Goal: Transaction & Acquisition: Purchase product/service

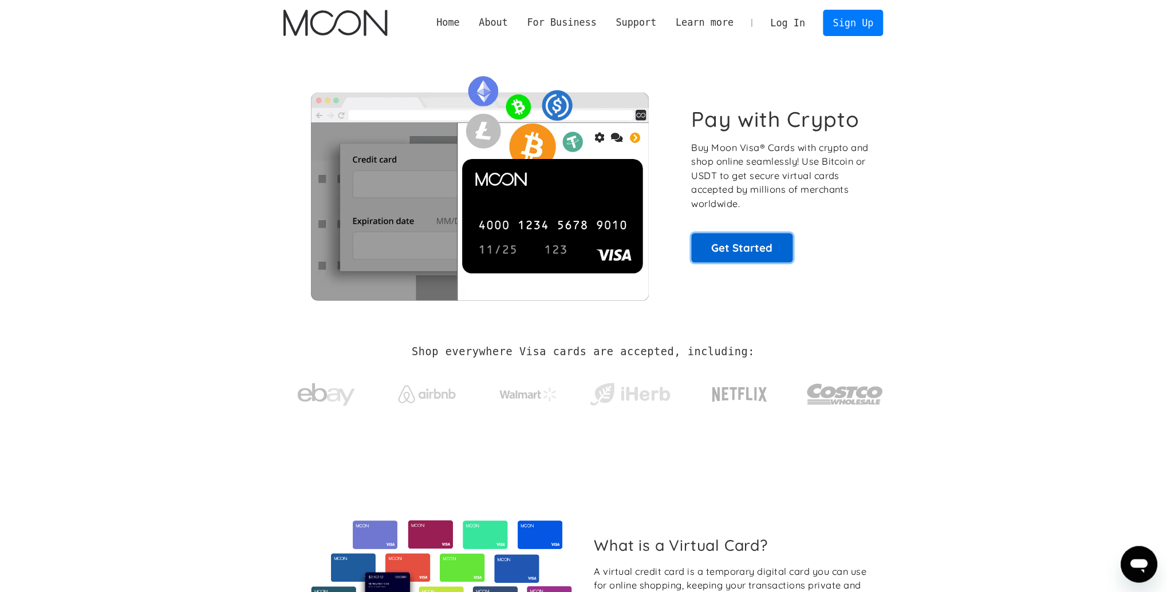
click at [738, 243] on link "Get Started" at bounding box center [742, 248] width 101 height 29
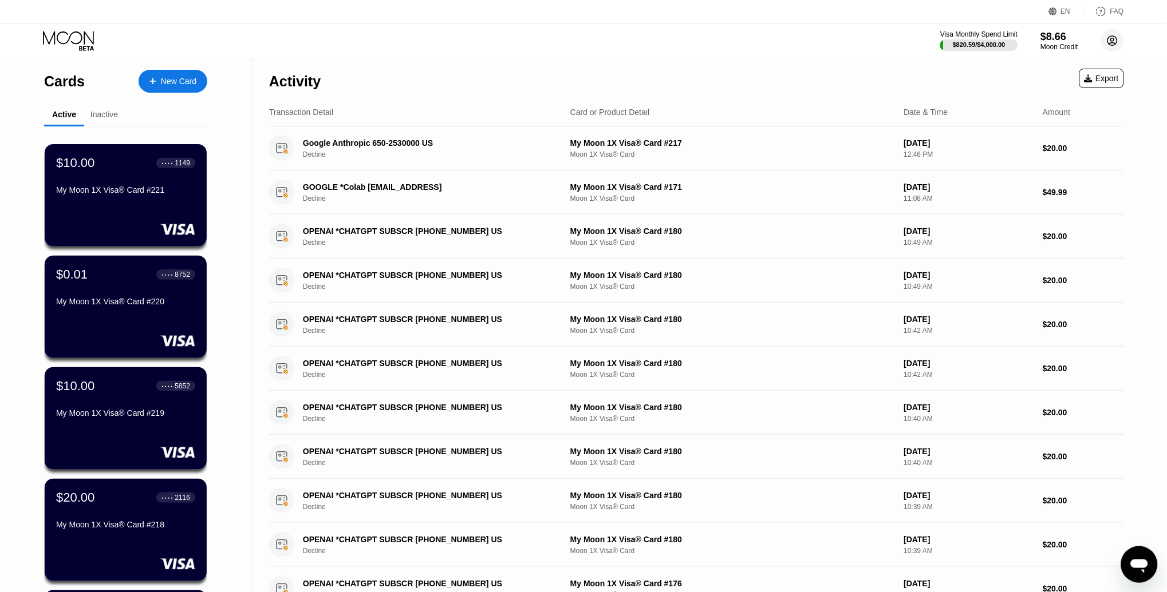
click at [1109, 38] on circle at bounding box center [1112, 40] width 23 height 23
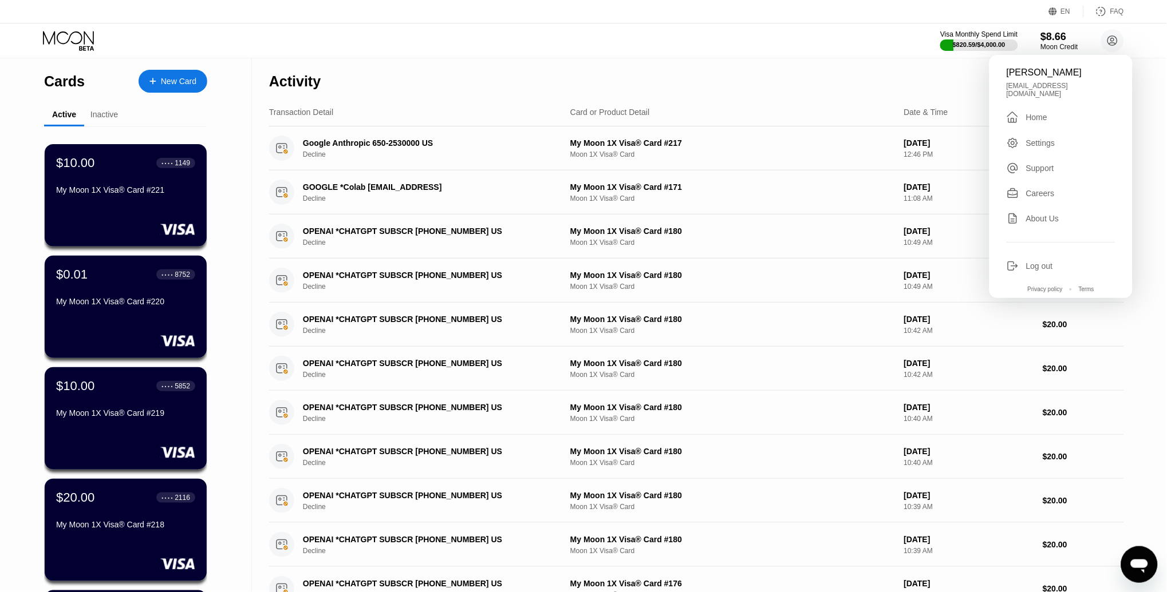
click at [1040, 137] on div "Settings" at bounding box center [1060, 143] width 109 height 13
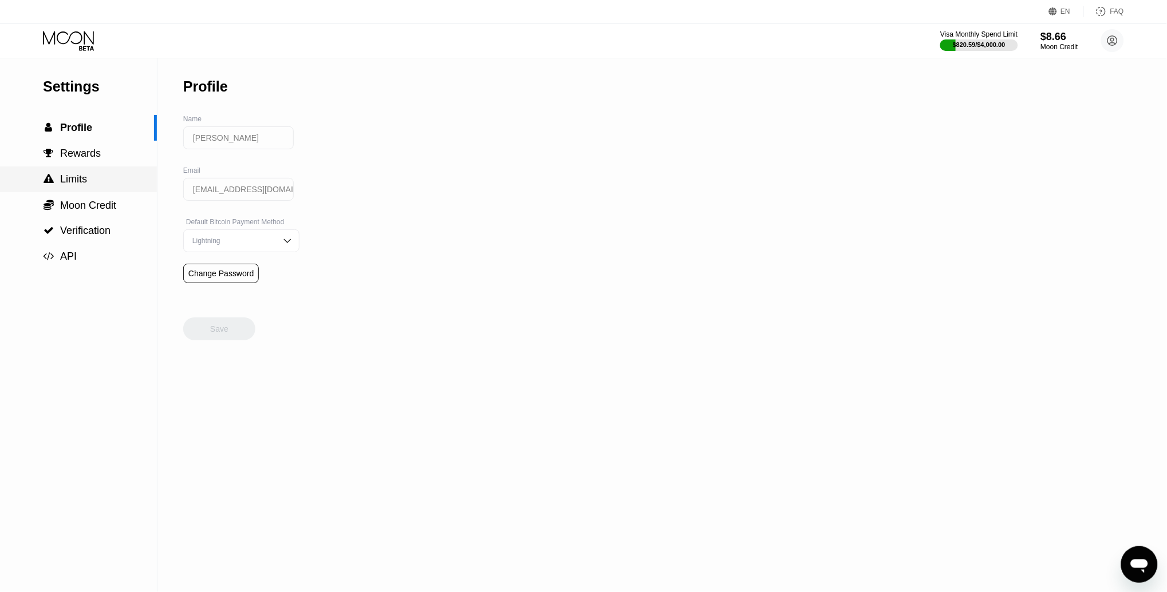
click at [81, 175] on span "Limits" at bounding box center [73, 178] width 27 height 11
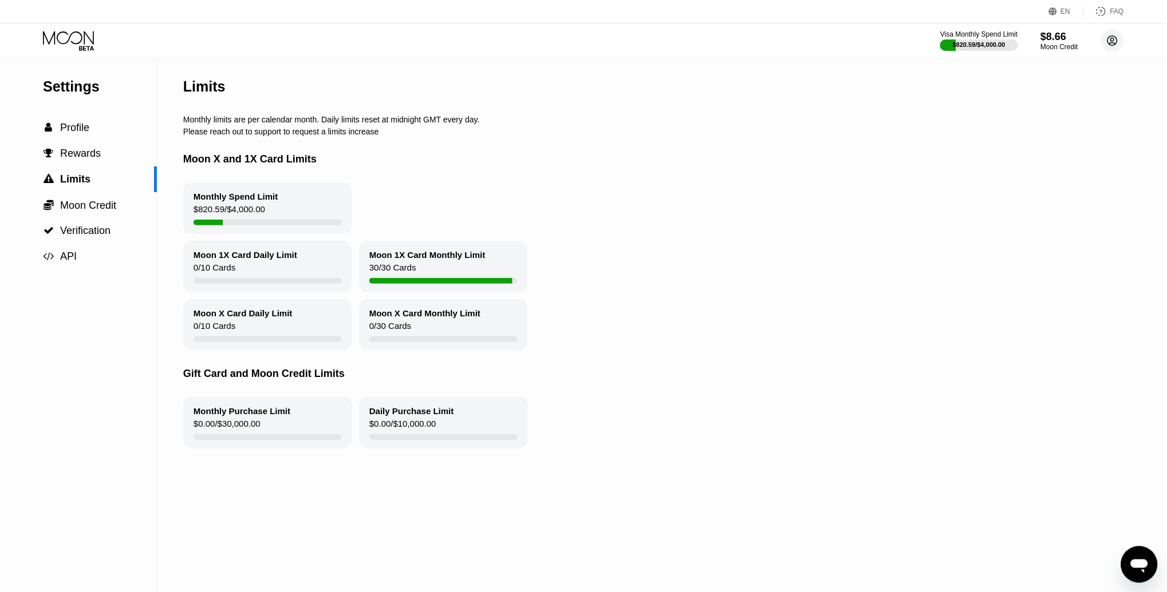
click at [1107, 39] on circle at bounding box center [1112, 40] width 23 height 23
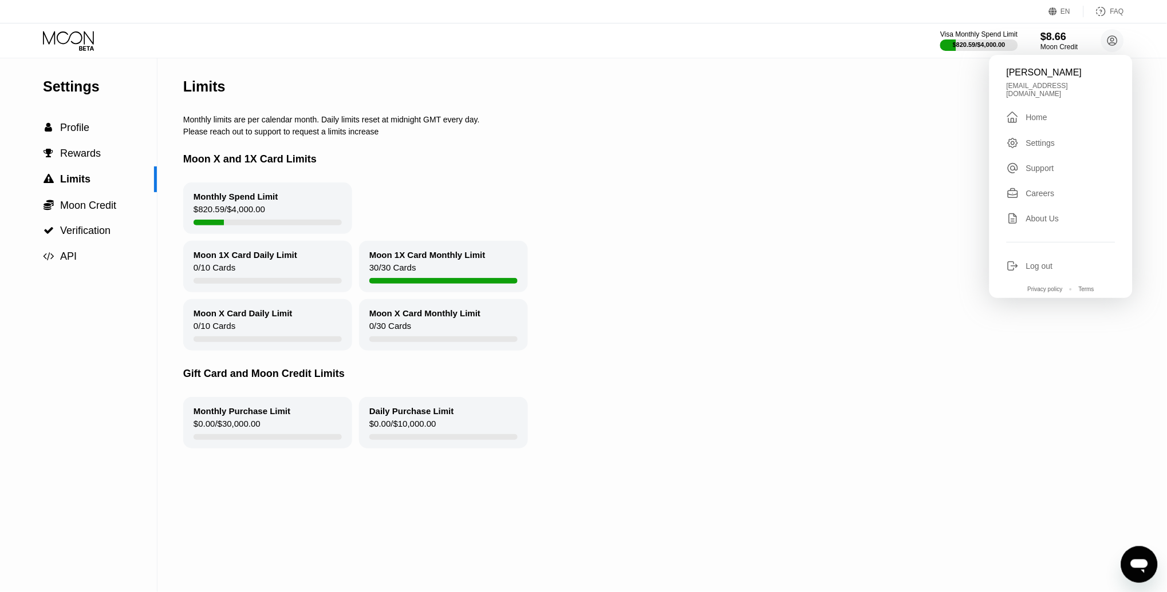
click at [1026, 262] on div "Log out" at bounding box center [1039, 266] width 27 height 9
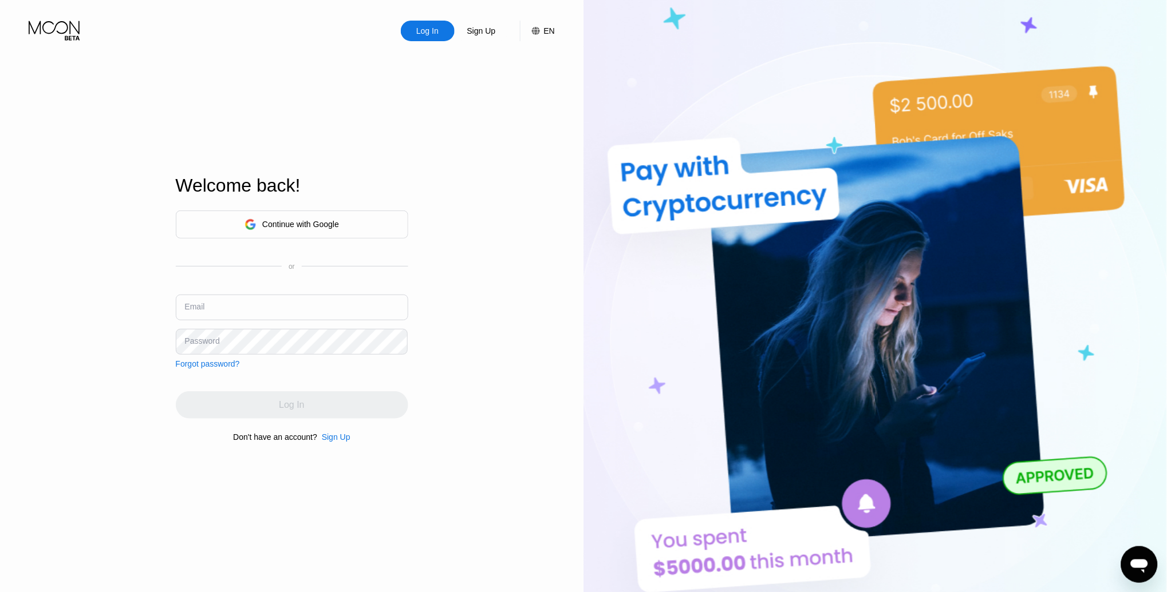
type input "[EMAIL_ADDRESS][DOMAIN_NAME]"
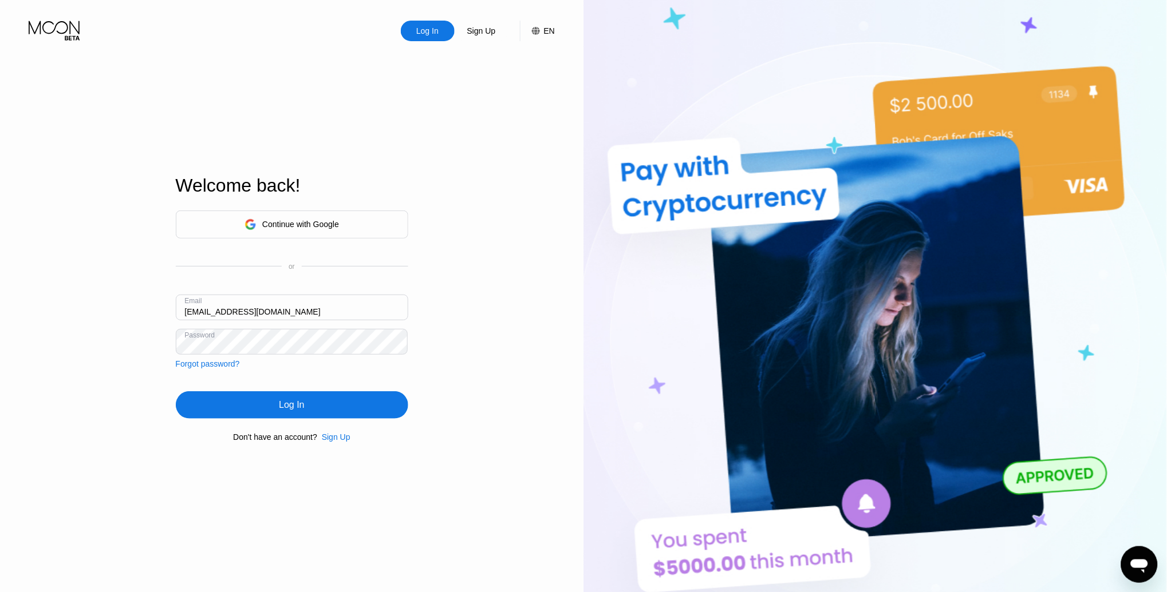
click at [293, 315] on input "[EMAIL_ADDRESS][DOMAIN_NAME]" at bounding box center [292, 308] width 232 height 26
click at [127, 378] on div "Log In Sign Up EN Language Select an item Save Welcome back! Continue with Goog…" at bounding box center [291, 326] width 583 height 652
click at [276, 414] on div "Log In" at bounding box center [292, 405] width 232 height 27
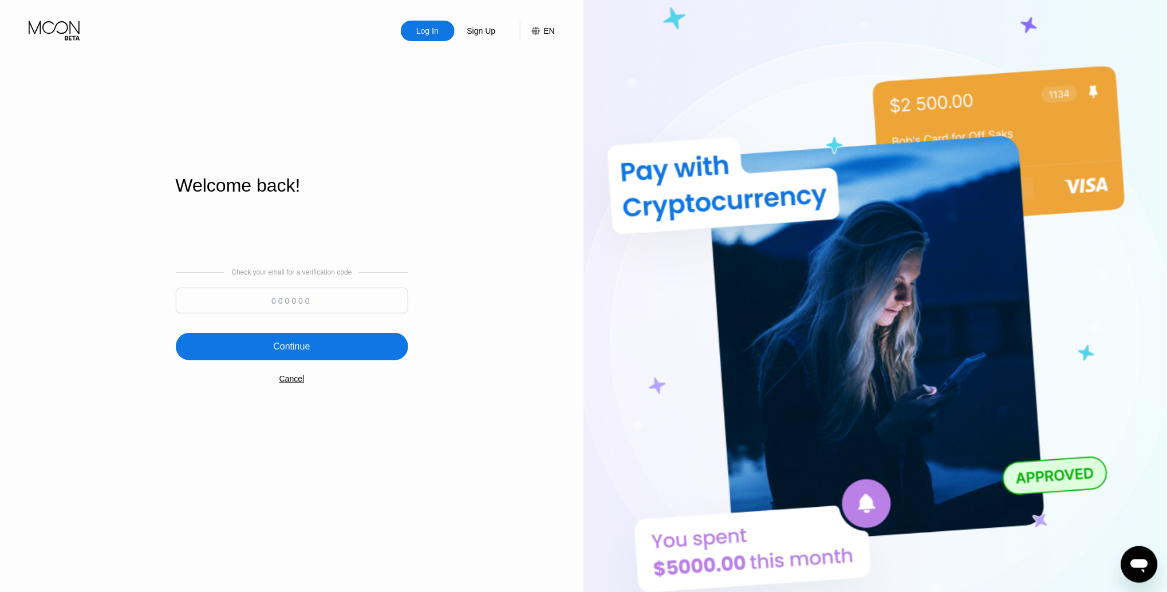
click at [282, 299] on input at bounding box center [292, 301] width 232 height 26
paste input "689580"
type input "689580"
click at [310, 344] on div "Continue" at bounding box center [292, 346] width 232 height 27
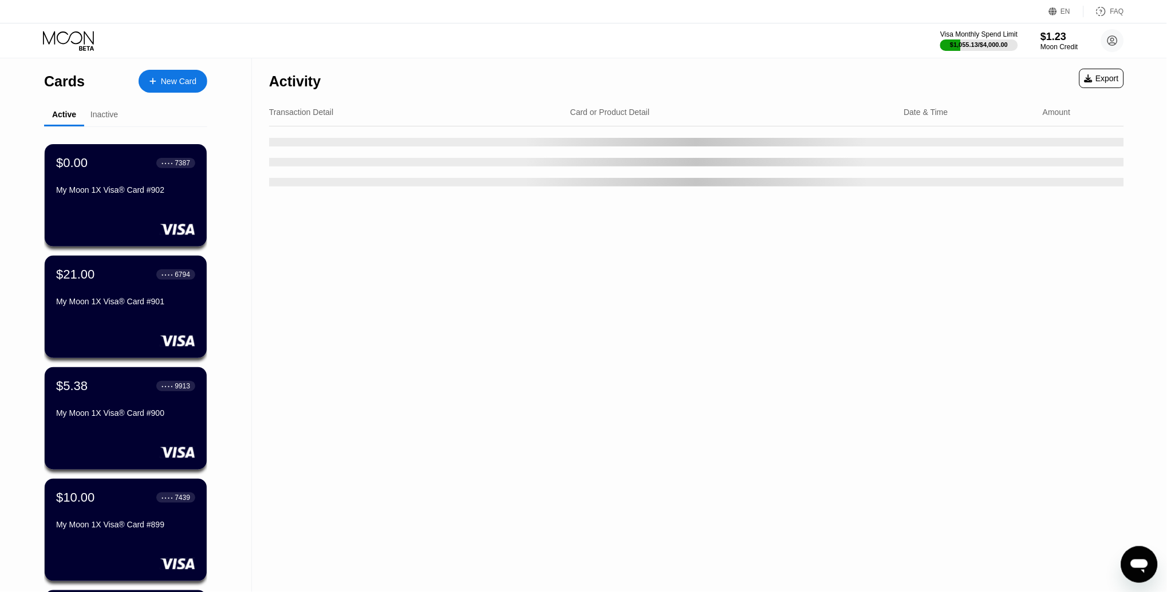
click at [1123, 39] on circle at bounding box center [1112, 40] width 23 height 23
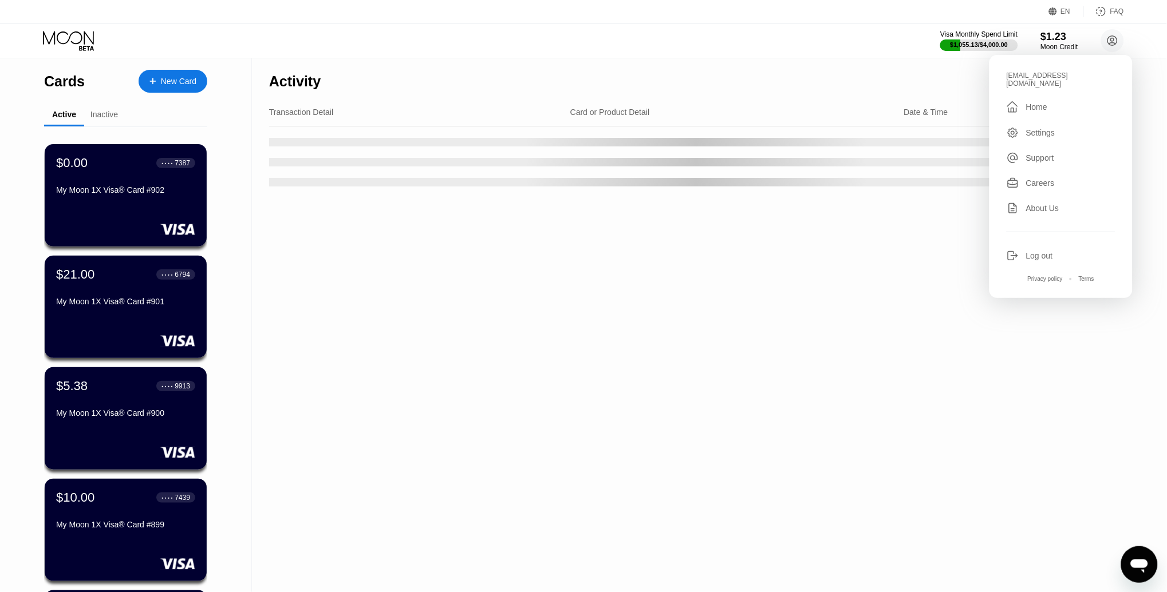
click at [1046, 128] on div "Settings" at bounding box center [1040, 132] width 29 height 9
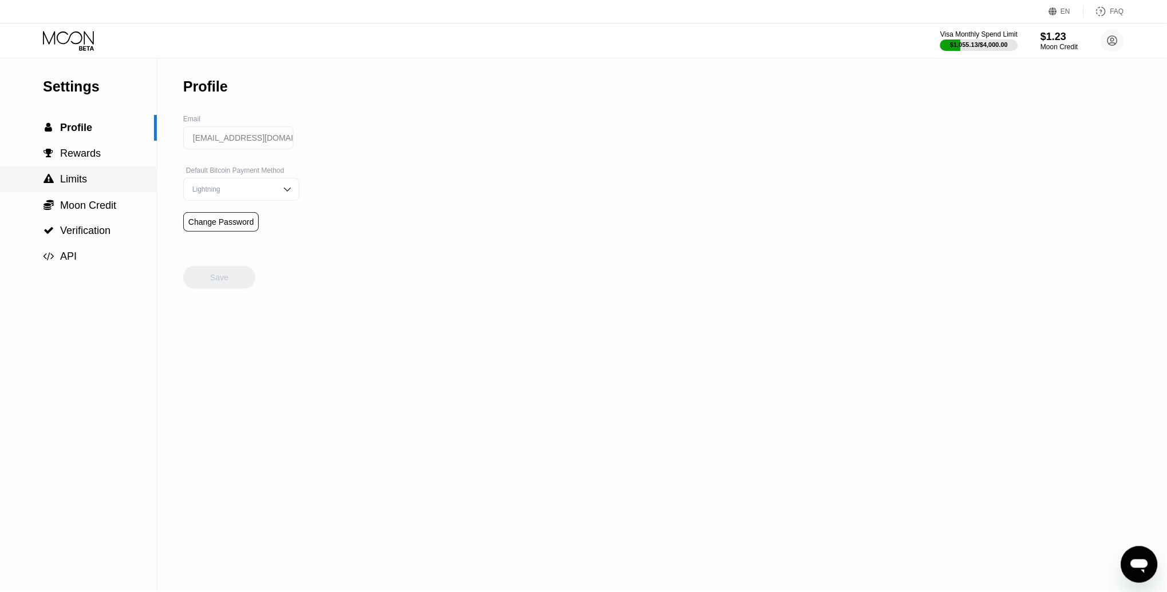
click at [78, 182] on span "Limits" at bounding box center [73, 178] width 27 height 11
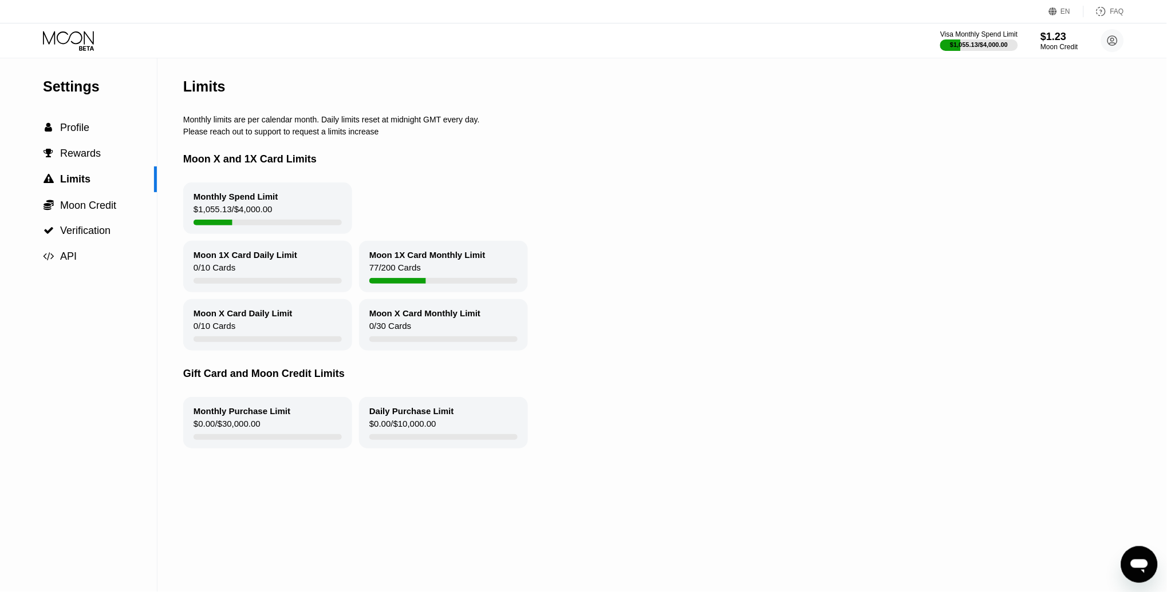
click at [63, 31] on icon at bounding box center [69, 41] width 53 height 20
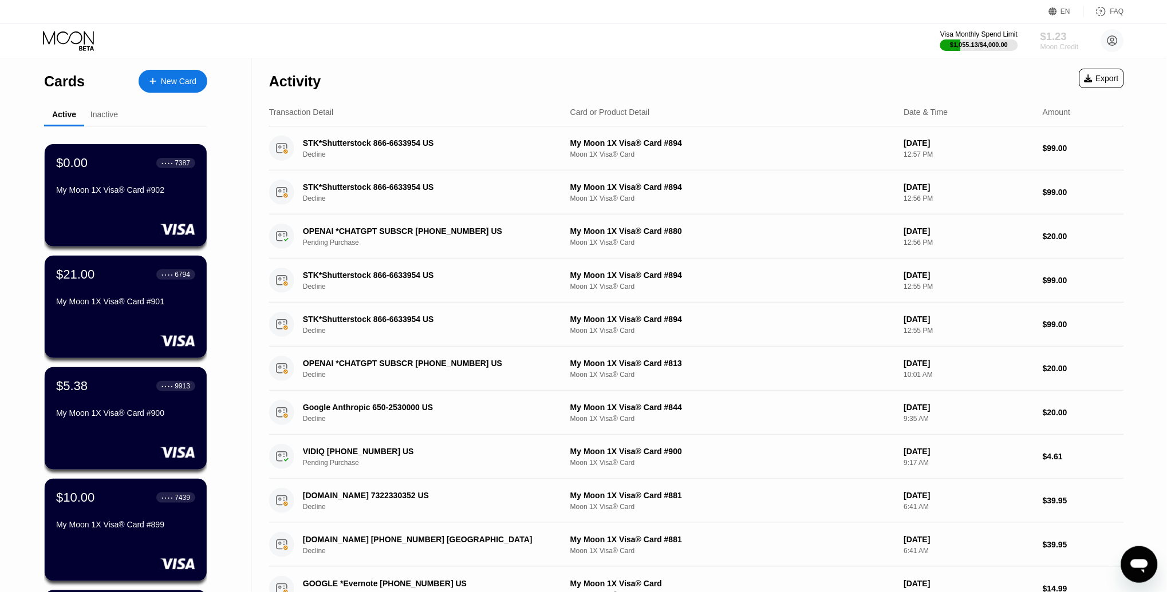
click at [1053, 40] on div "$1.23" at bounding box center [1059, 36] width 38 height 12
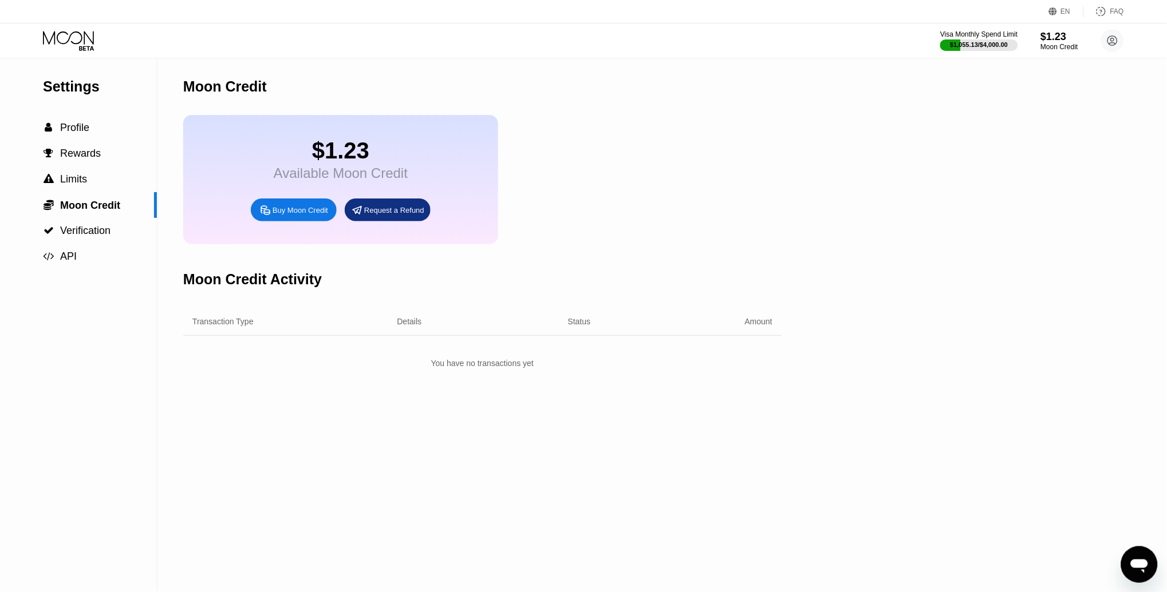
click at [292, 212] on div "Buy Moon Credit" at bounding box center [300, 211] width 56 height 10
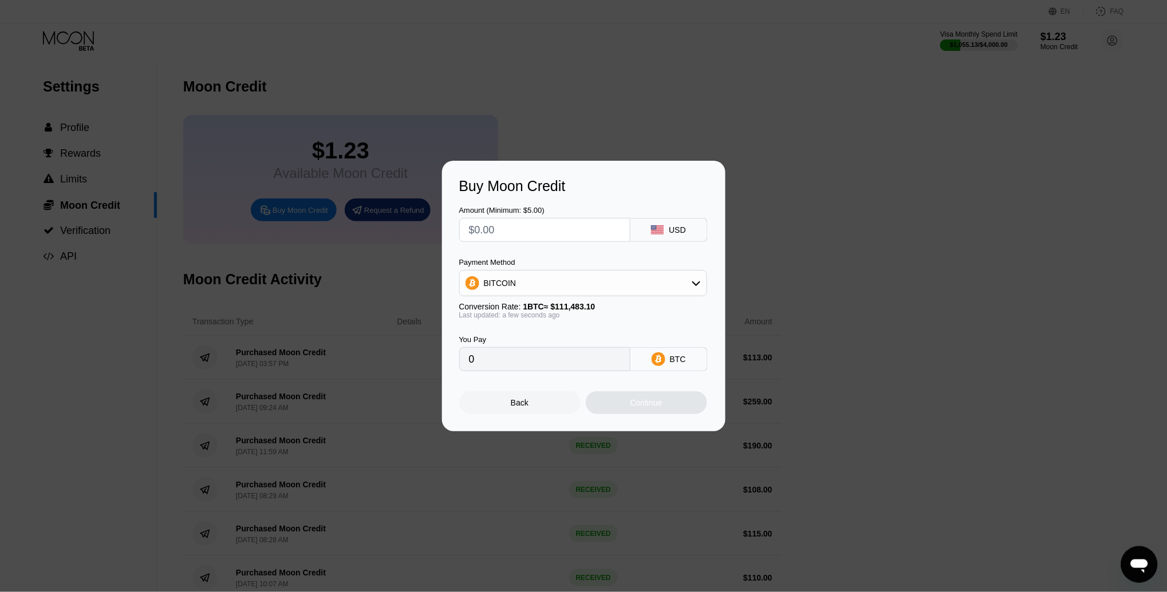
click at [512, 235] on input "text" at bounding box center [545, 230] width 152 height 23
type input "$11"
type input "0.00009867"
type input "$115"
type input "0.00103155"
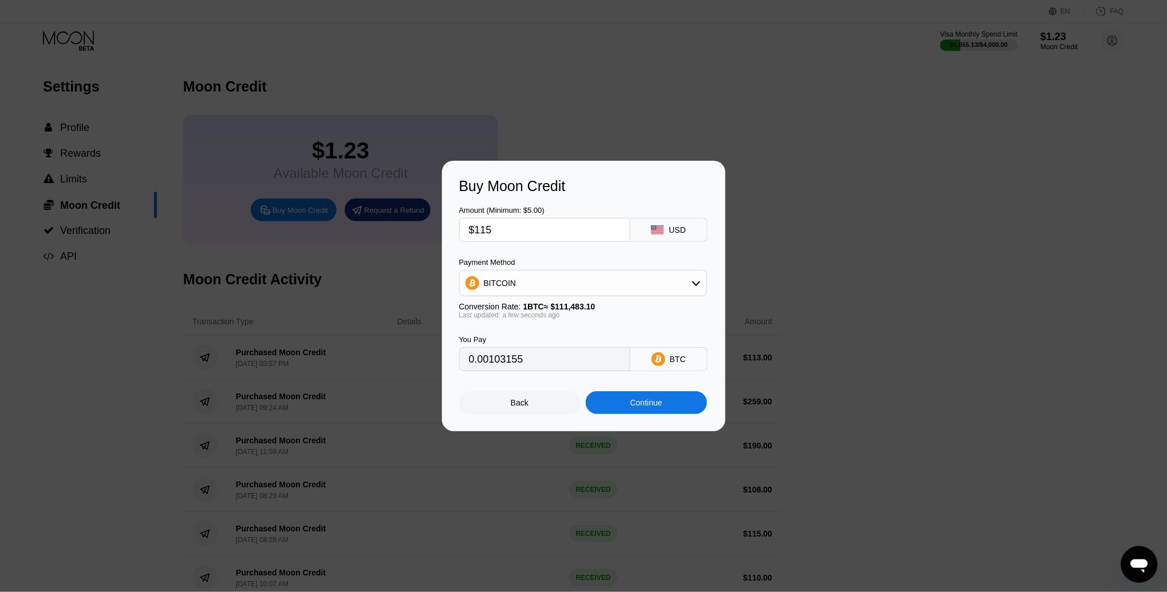
type input "$115"
click at [673, 289] on div "BITCOIN" at bounding box center [583, 283] width 247 height 23
click at [502, 337] on span "USDT on TRON" at bounding box center [516, 339] width 58 height 9
type input "116.16"
click at [647, 399] on div "Continue" at bounding box center [646, 402] width 32 height 9
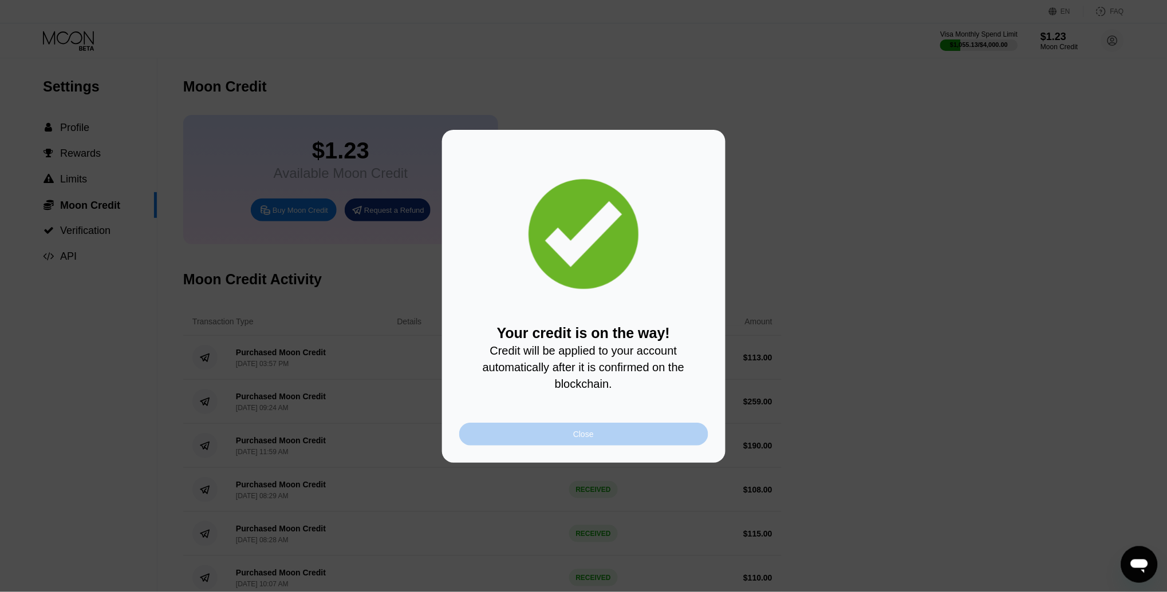
click at [565, 433] on div "Close" at bounding box center [583, 434] width 249 height 23
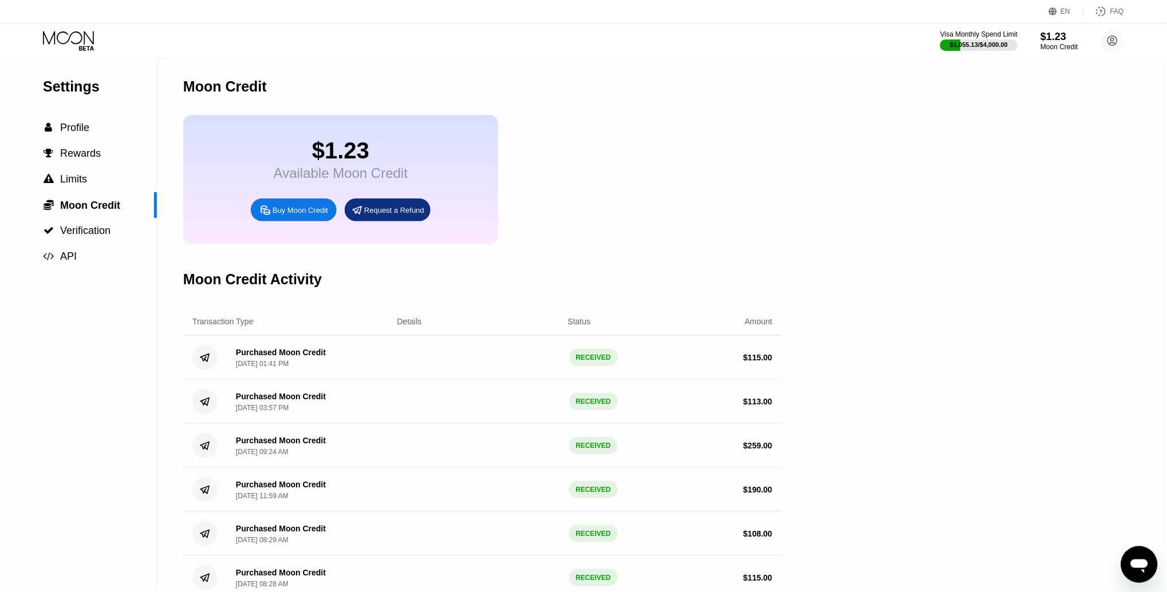
click at [68, 38] on icon at bounding box center [69, 41] width 53 height 20
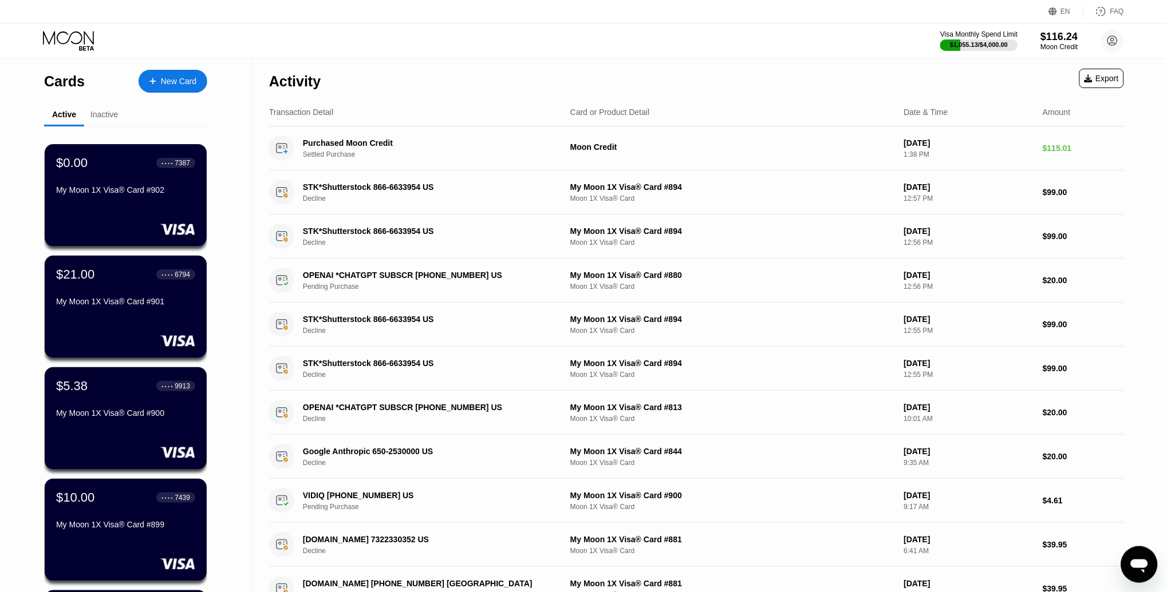
scroll to position [327, 0]
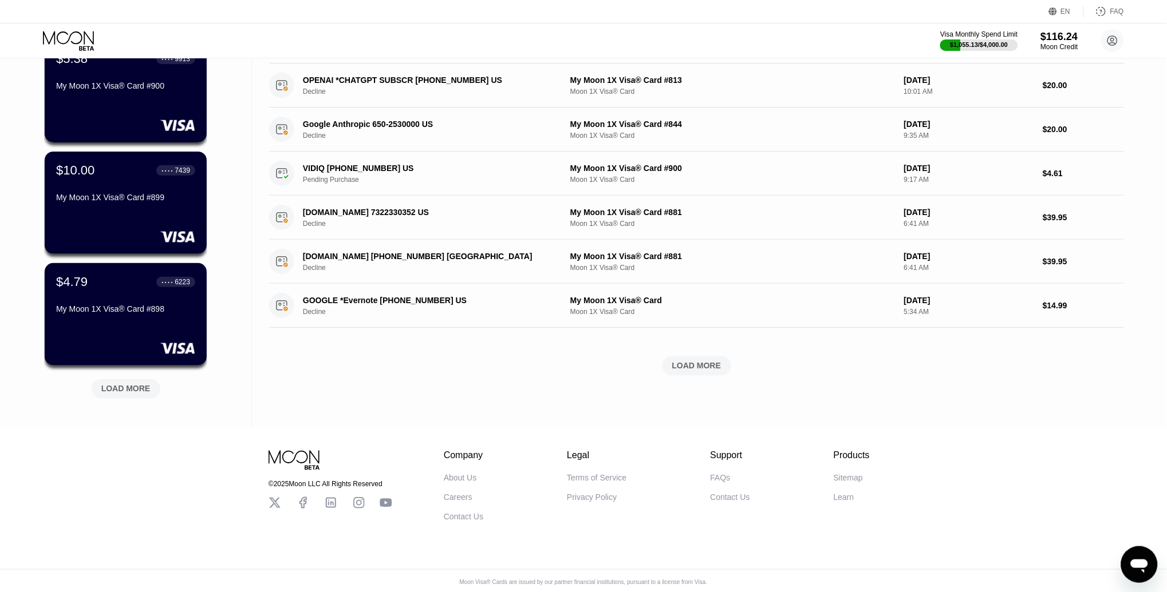
click at [114, 394] on div "LOAD MORE" at bounding box center [126, 389] width 69 height 19
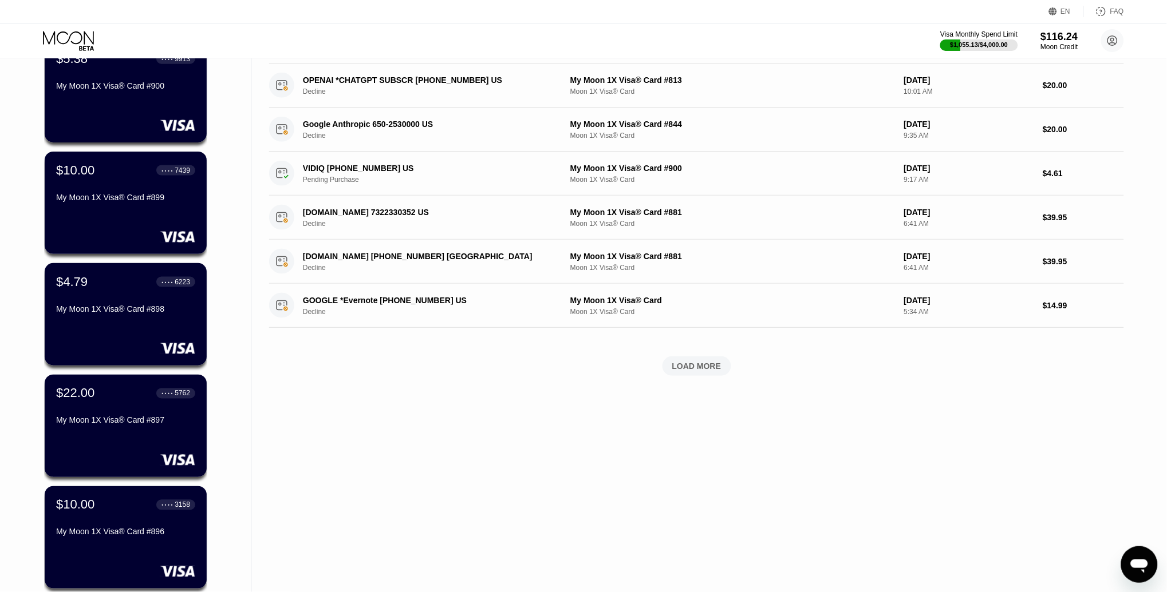
scroll to position [886, 0]
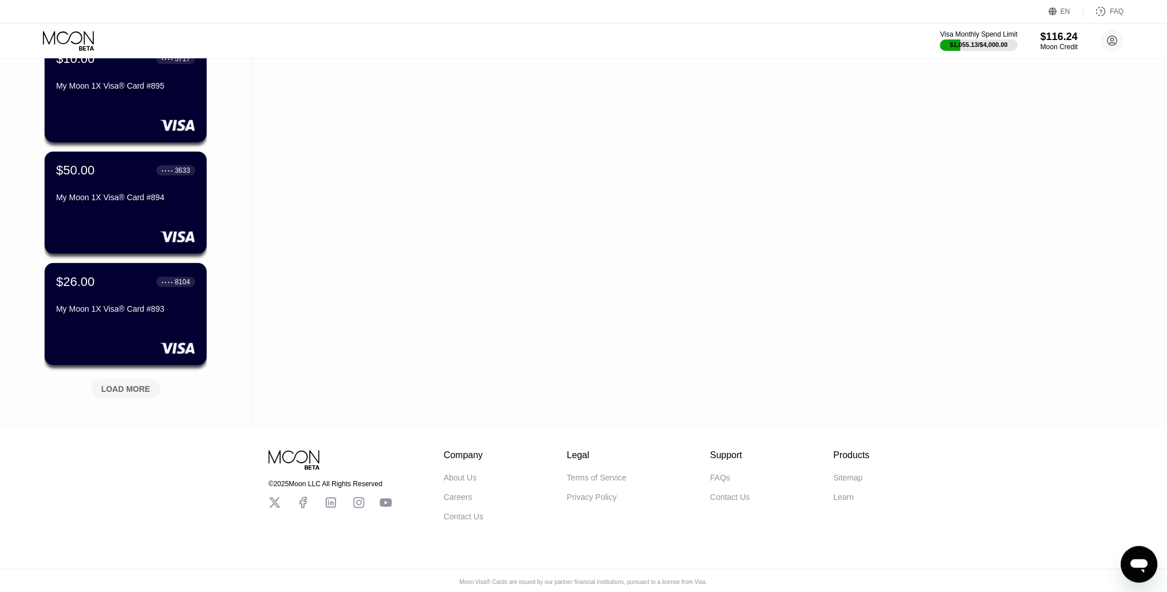
click at [122, 380] on div "LOAD MORE" at bounding box center [126, 389] width 69 height 19
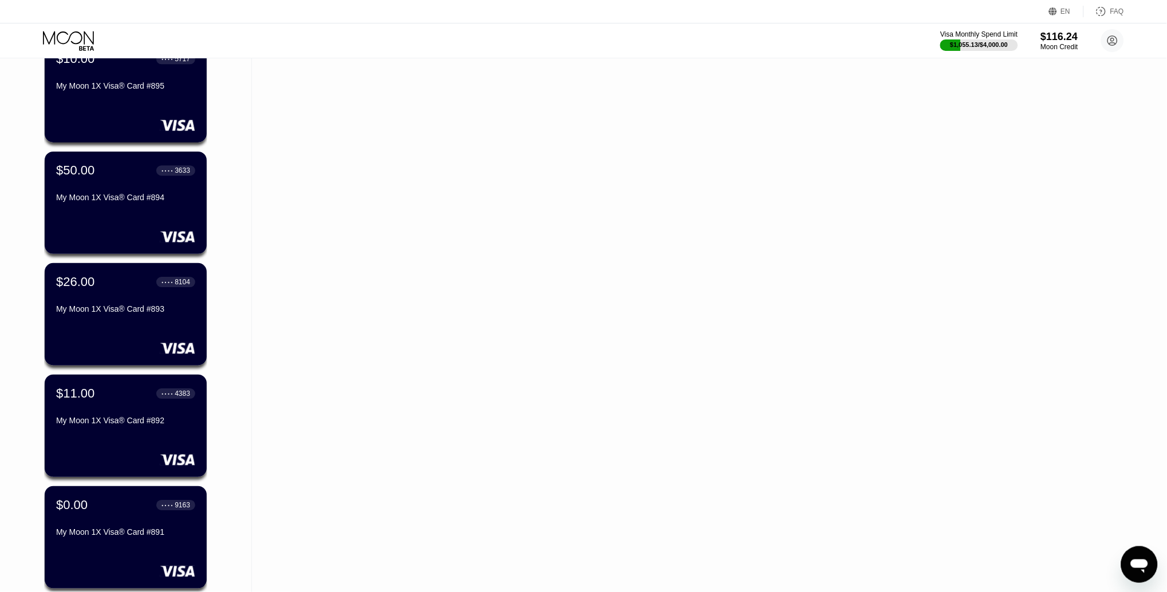
scroll to position [1444, 0]
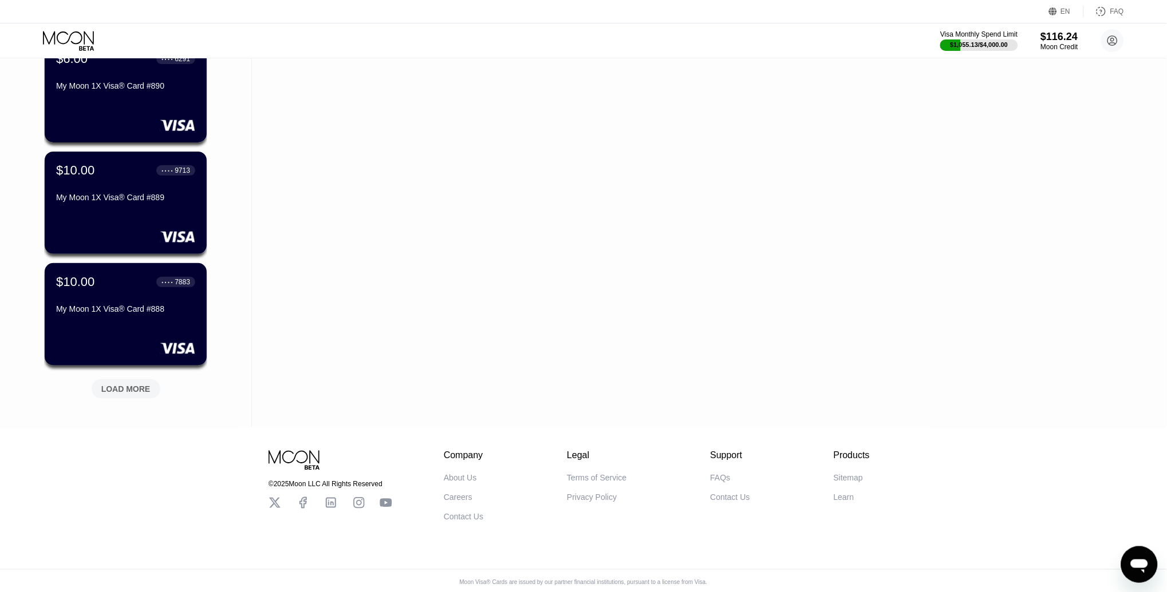
click at [138, 384] on div "LOAD MORE" at bounding box center [125, 389] width 49 height 10
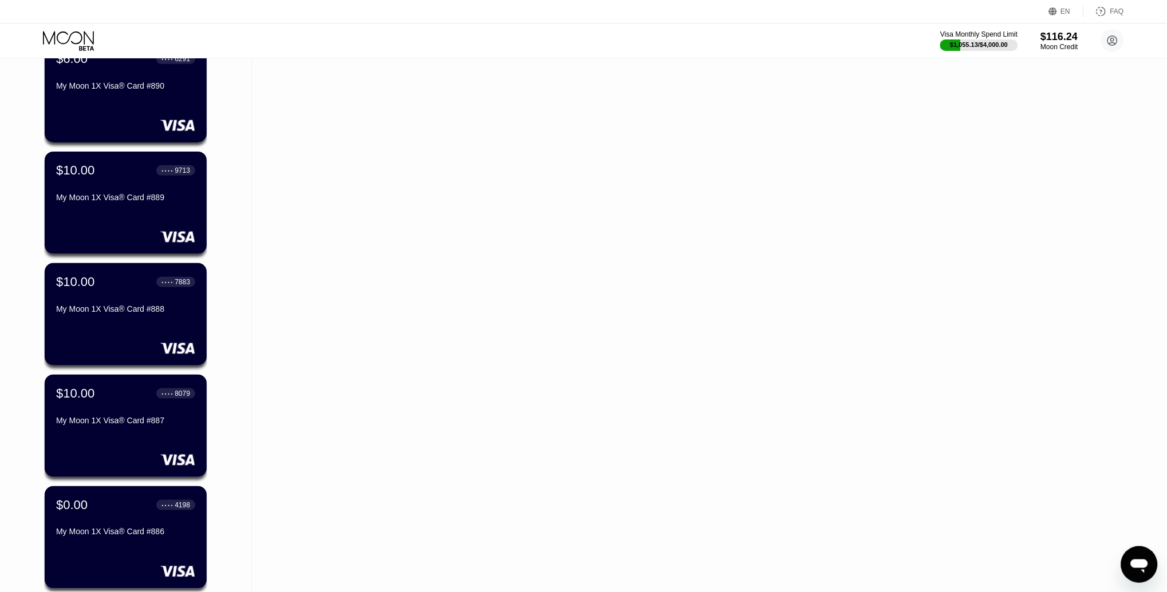
scroll to position [2002, 0]
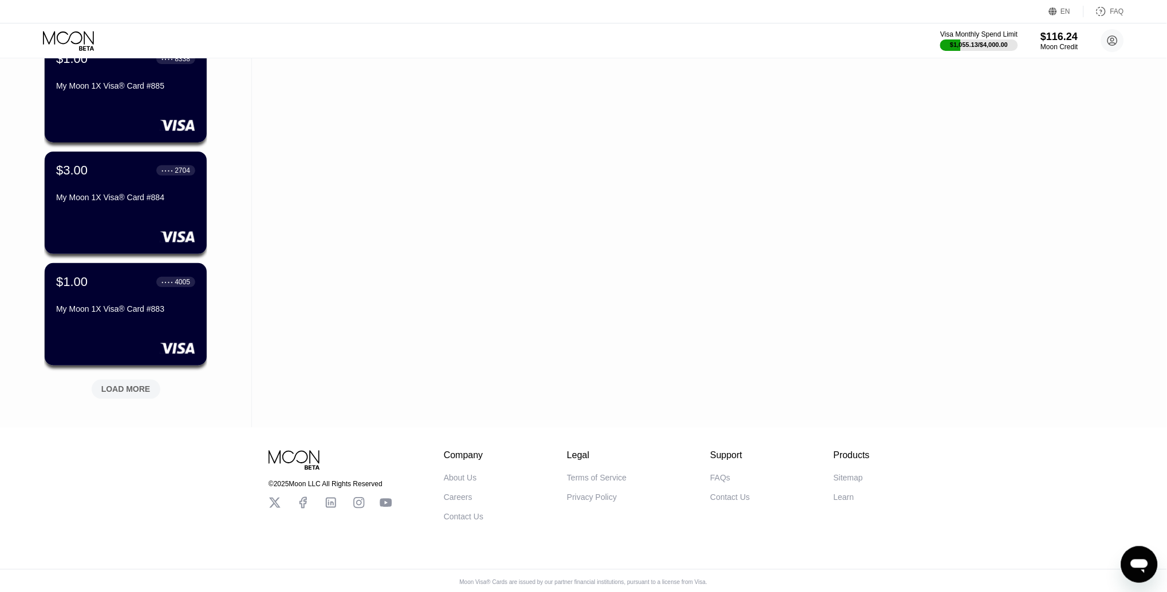
click at [143, 376] on div "LOAD MORE" at bounding box center [126, 387] width 86 height 24
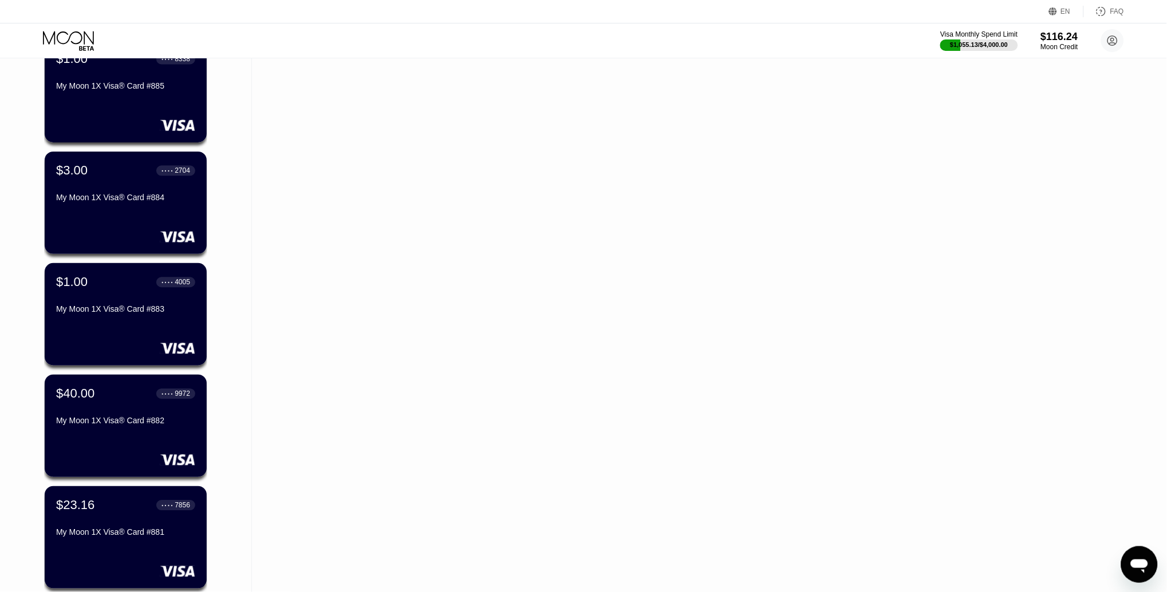
scroll to position [2560, 0]
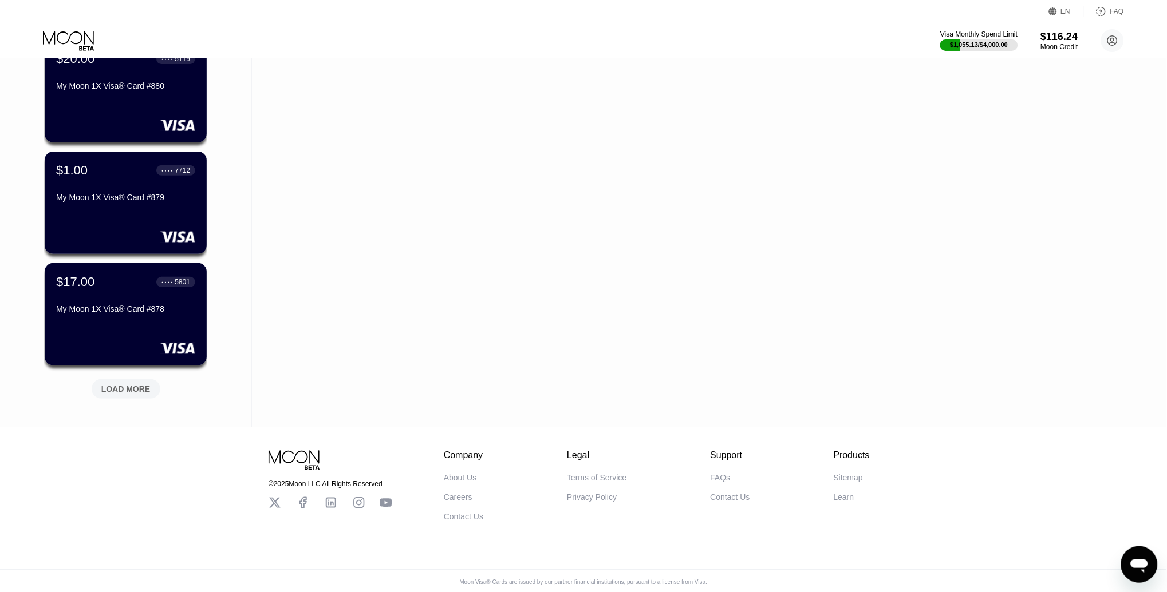
click at [114, 391] on div "LOAD MORE" at bounding box center [125, 389] width 49 height 10
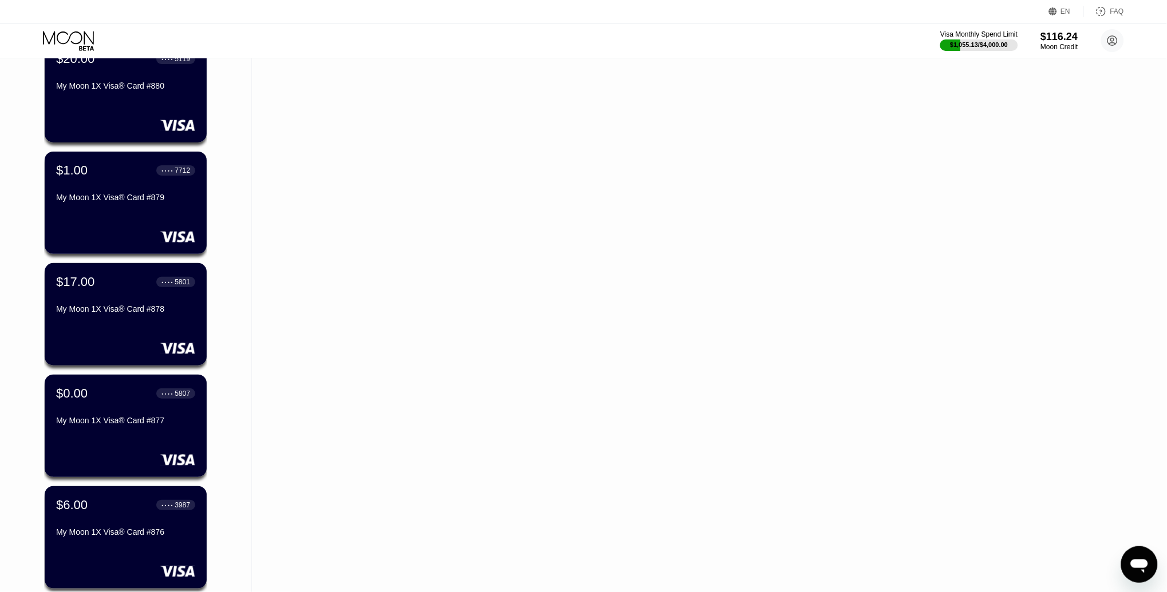
scroll to position [3118, 0]
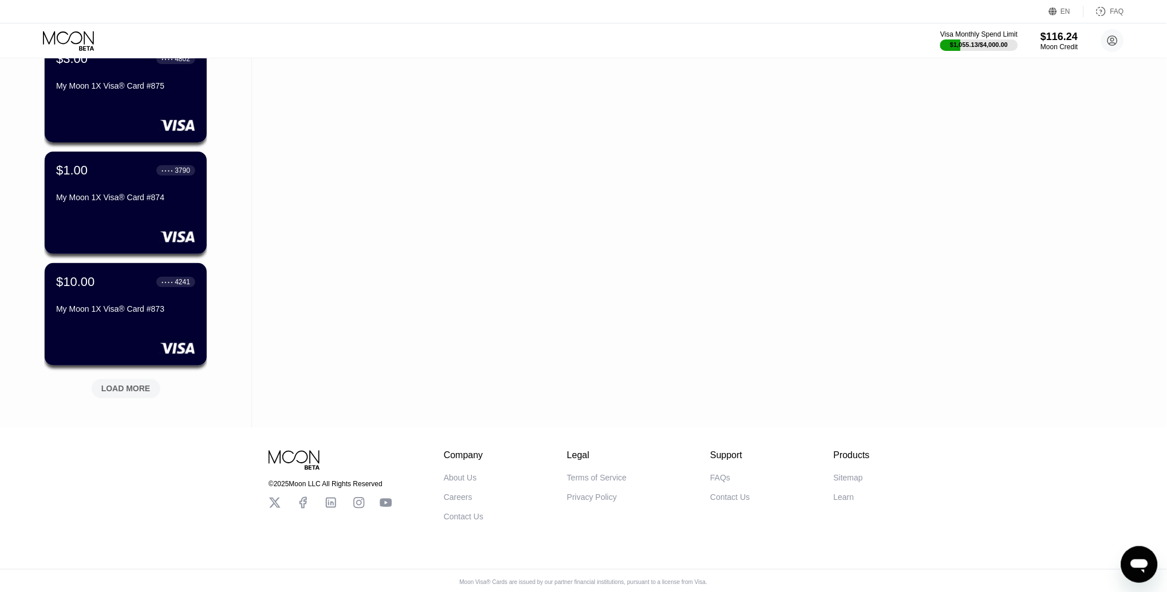
click at [129, 384] on div "LOAD MORE" at bounding box center [125, 389] width 49 height 10
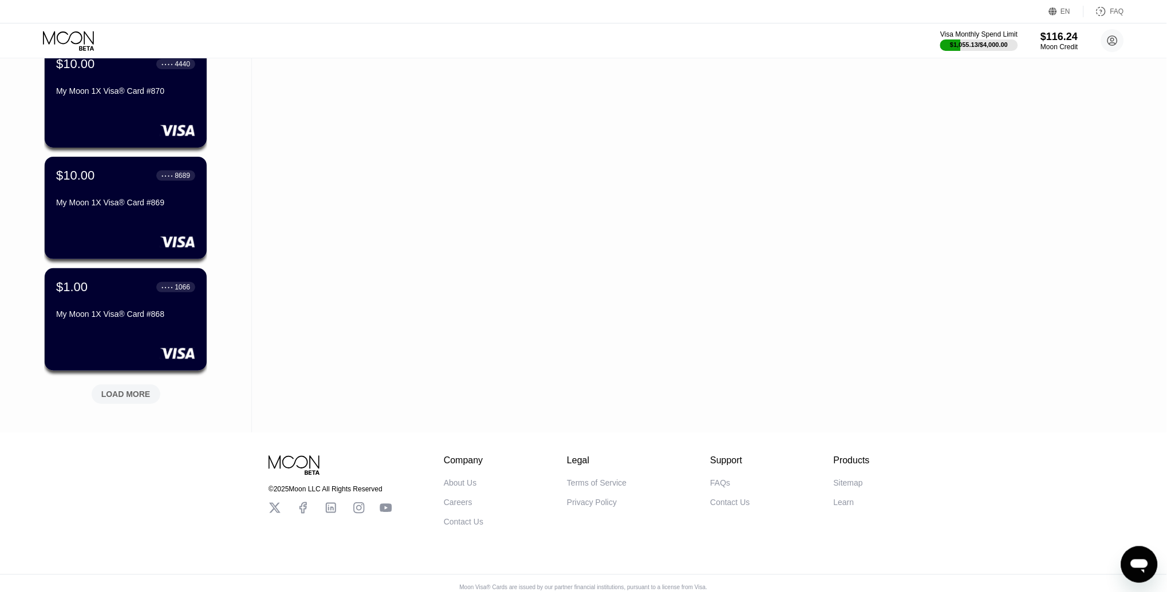
click at [112, 389] on div "LOAD MORE" at bounding box center [125, 394] width 49 height 10
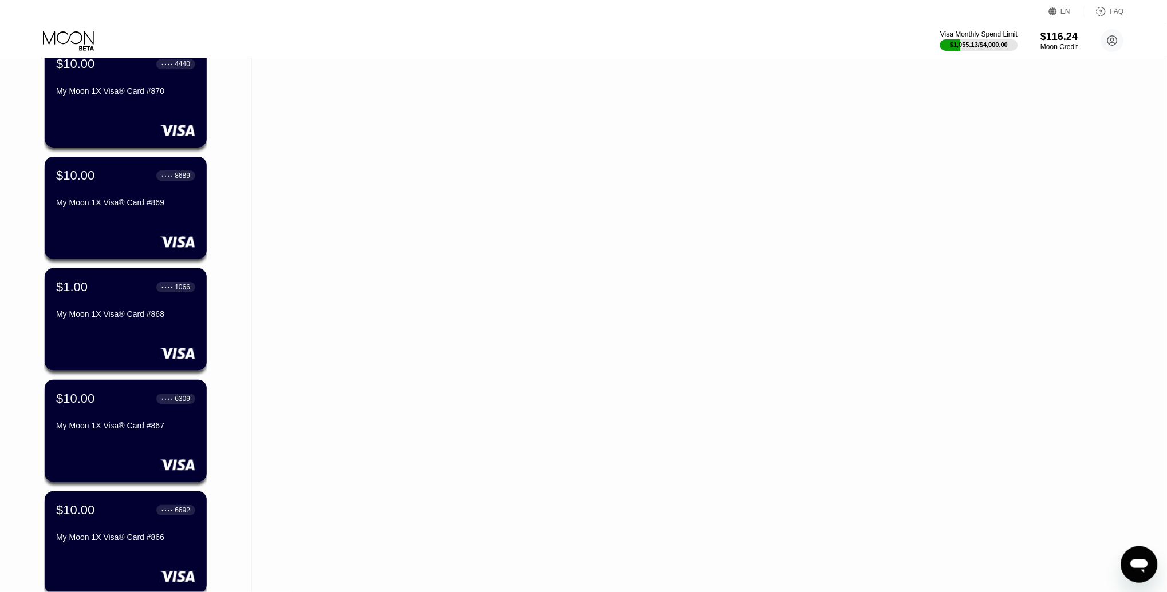
scroll to position [4234, 0]
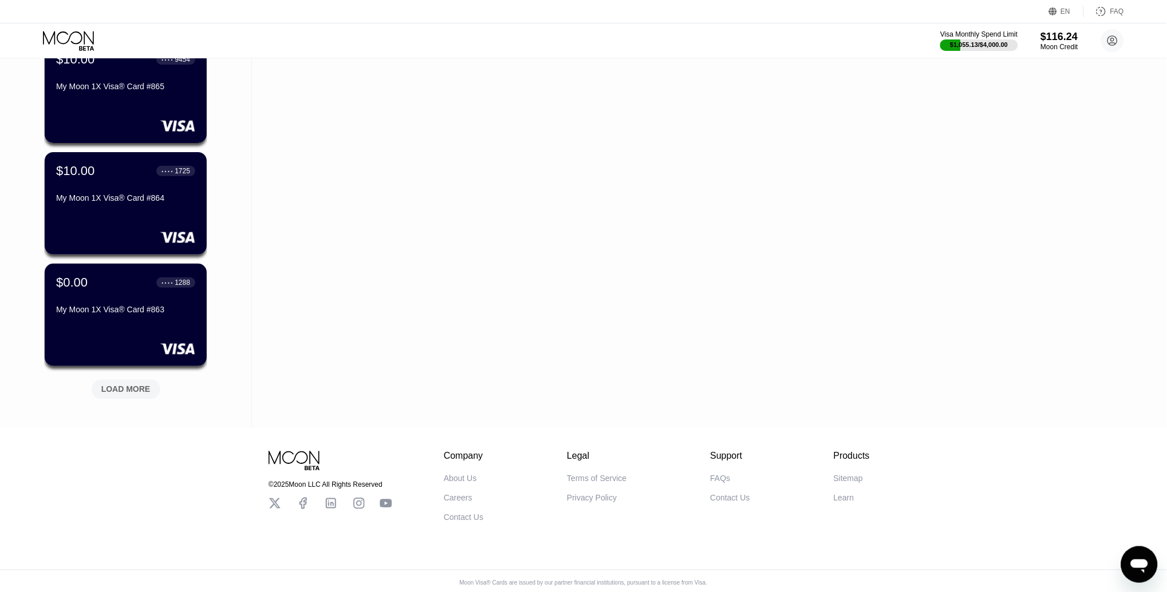
click at [141, 386] on div "LOAD MORE" at bounding box center [125, 390] width 49 height 10
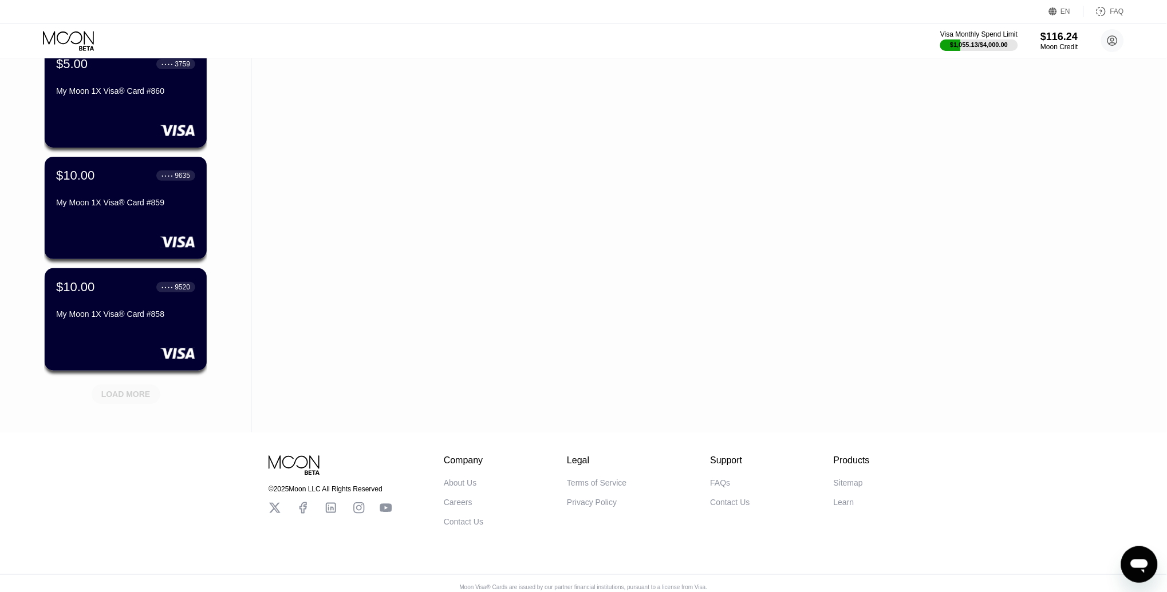
click at [131, 387] on div "LOAD MORE" at bounding box center [126, 394] width 69 height 19
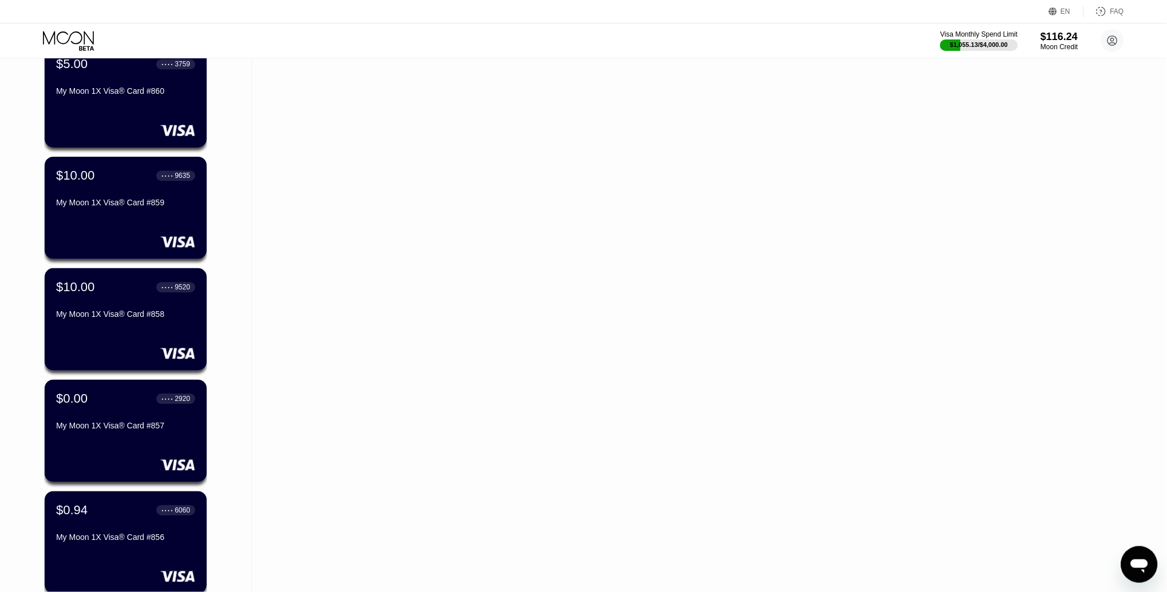
scroll to position [5350, 0]
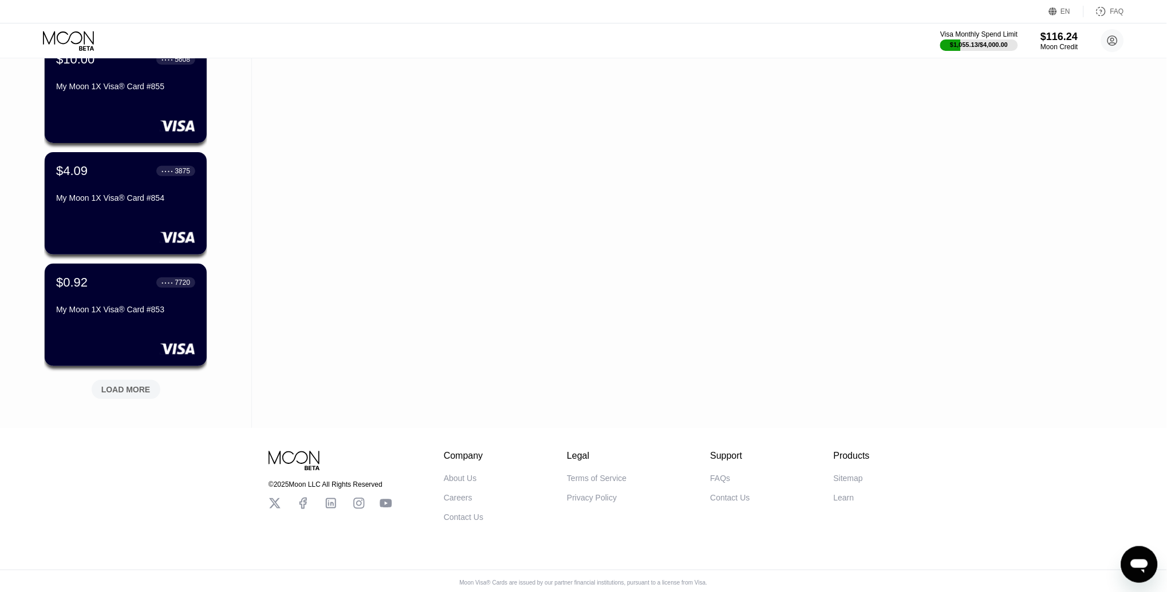
click at [118, 377] on div "LOAD MORE" at bounding box center [126, 388] width 86 height 24
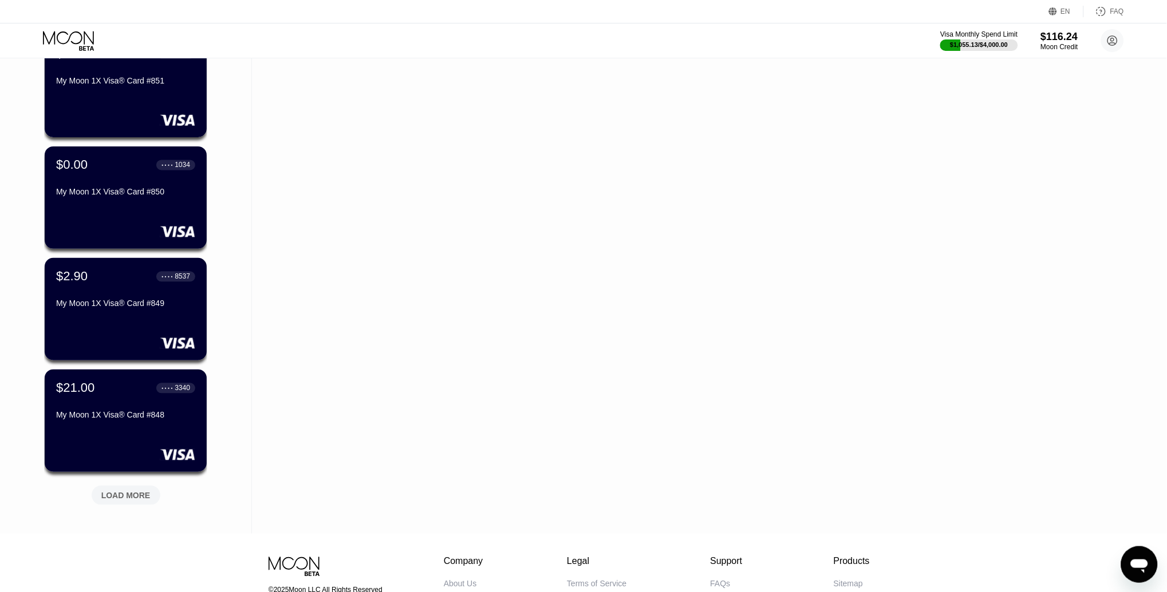
scroll to position [5909, 0]
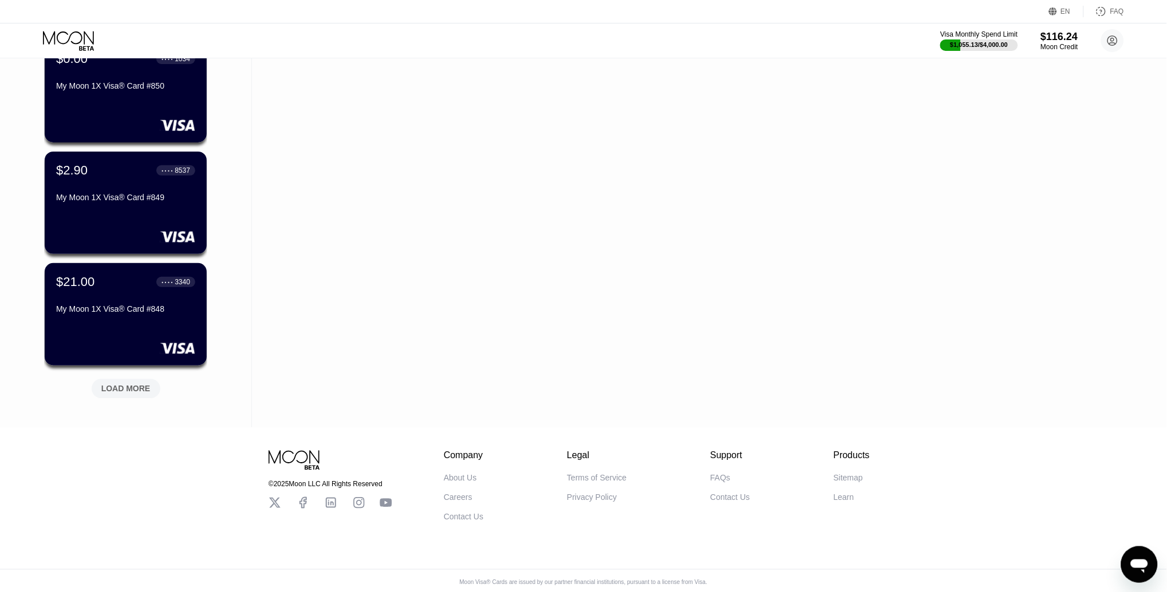
click at [127, 385] on div "LOAD MORE" at bounding box center [125, 389] width 49 height 10
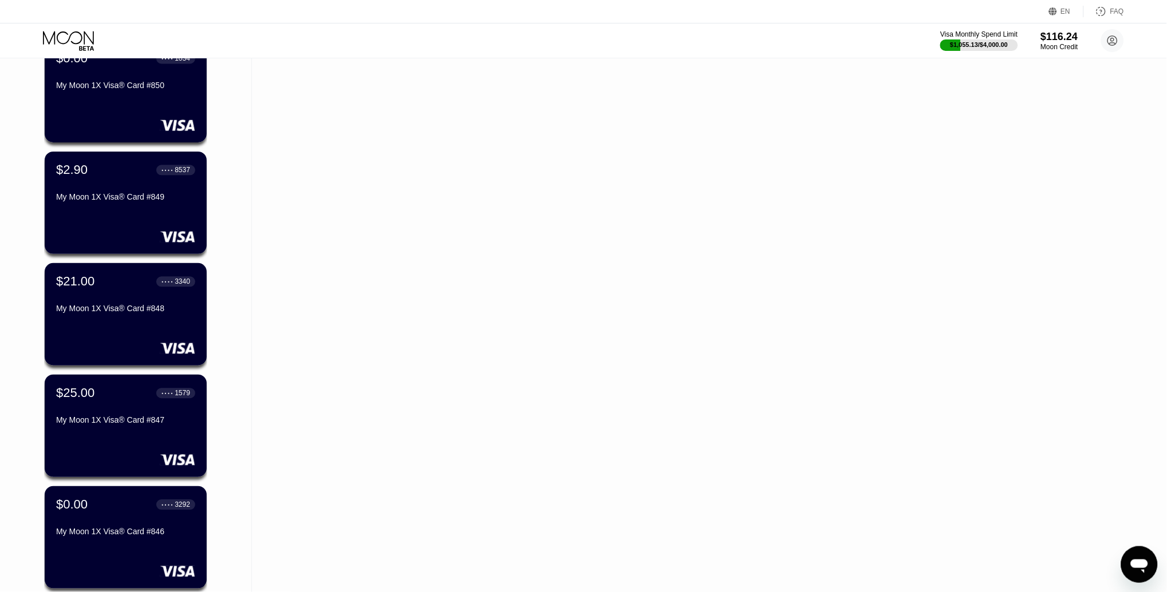
scroll to position [6467, 0]
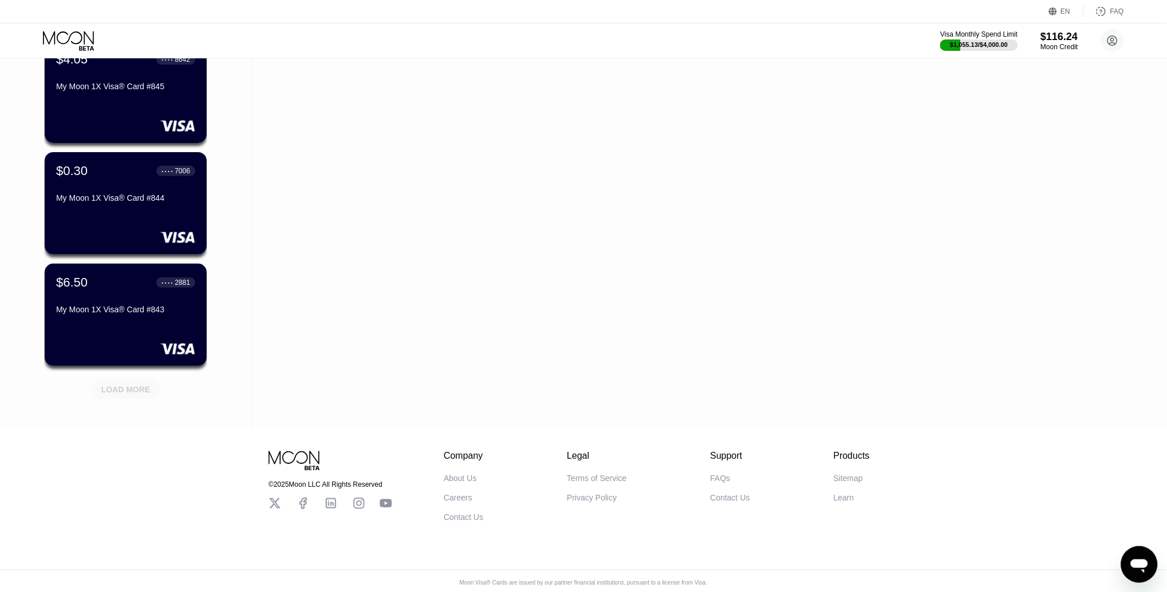
click at [110, 380] on div "LOAD MORE" at bounding box center [126, 389] width 69 height 19
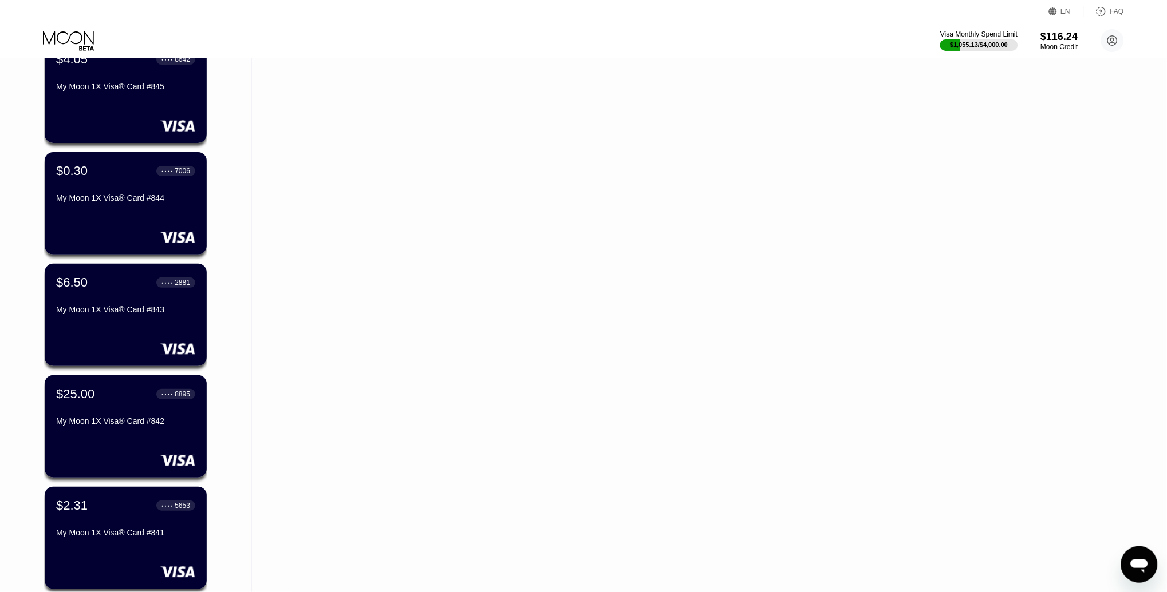
scroll to position [7025, 0]
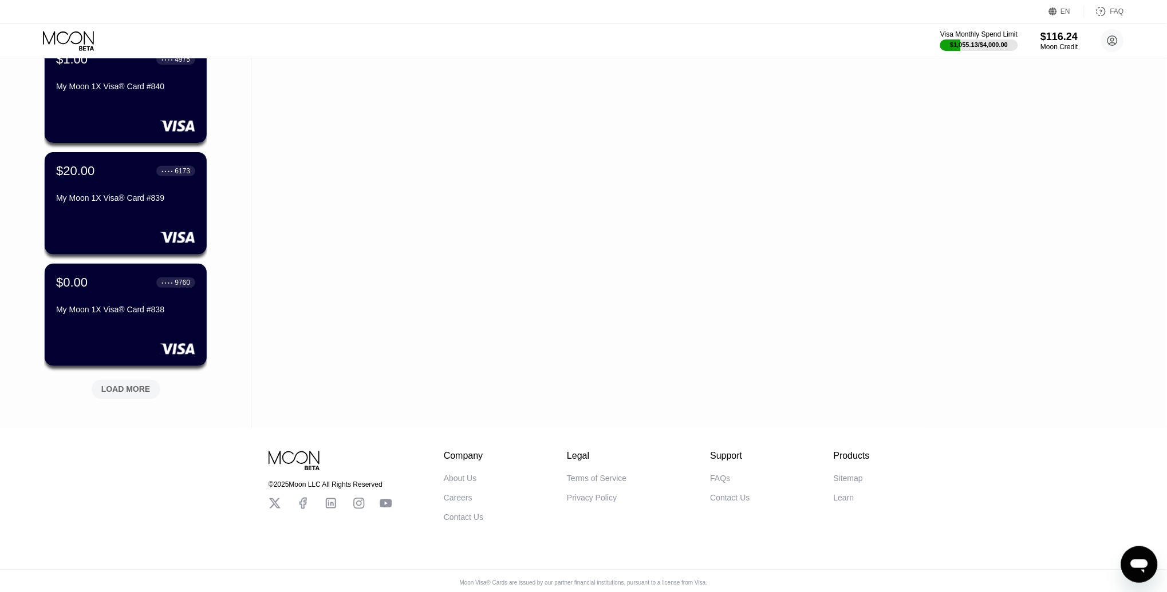
click at [121, 380] on div "LOAD MORE" at bounding box center [126, 389] width 69 height 19
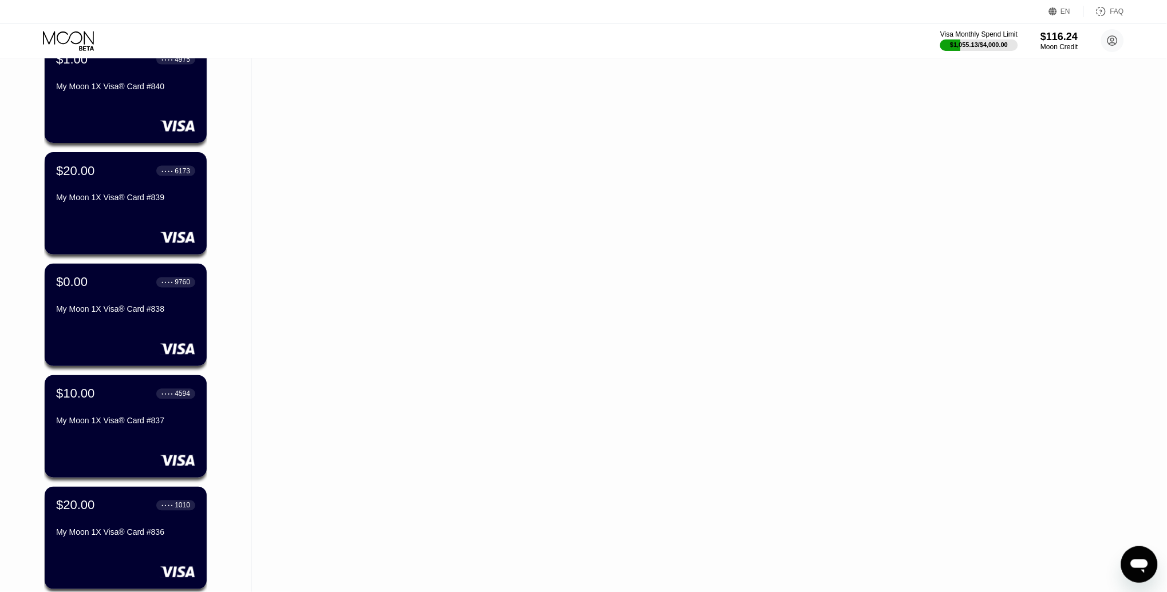
scroll to position [7583, 0]
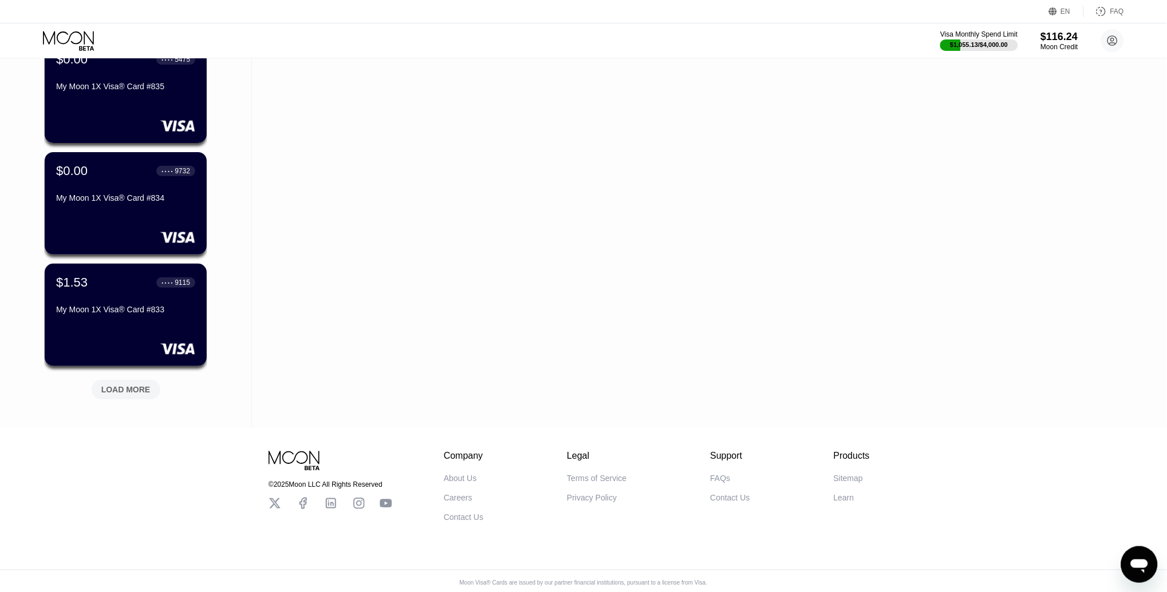
click at [131, 385] on div "LOAD MORE" at bounding box center [125, 390] width 49 height 10
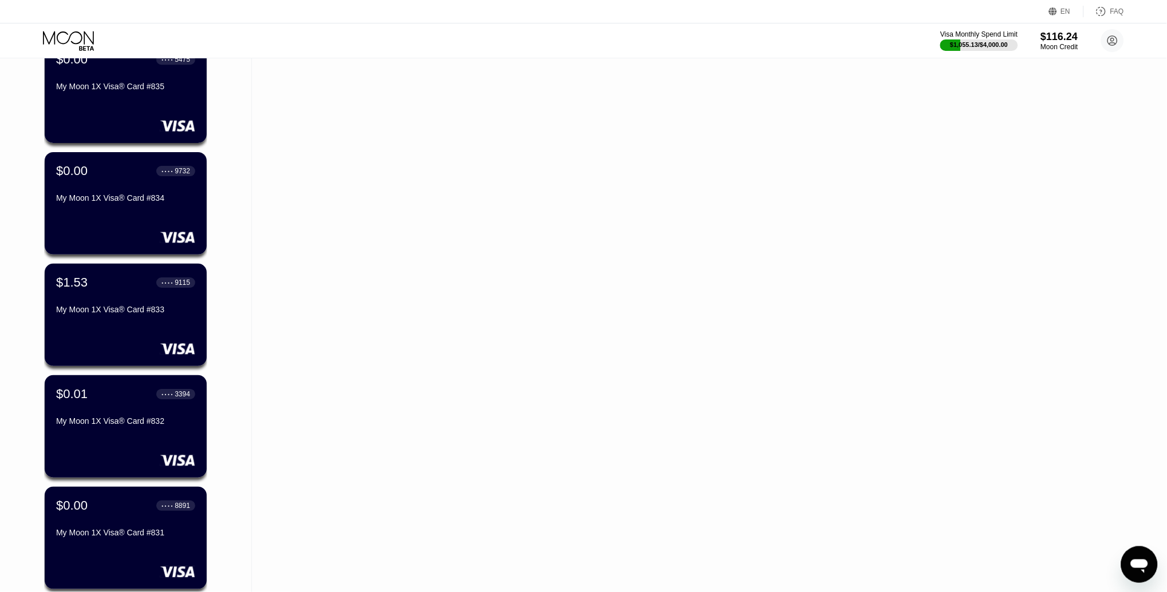
scroll to position [8141, 0]
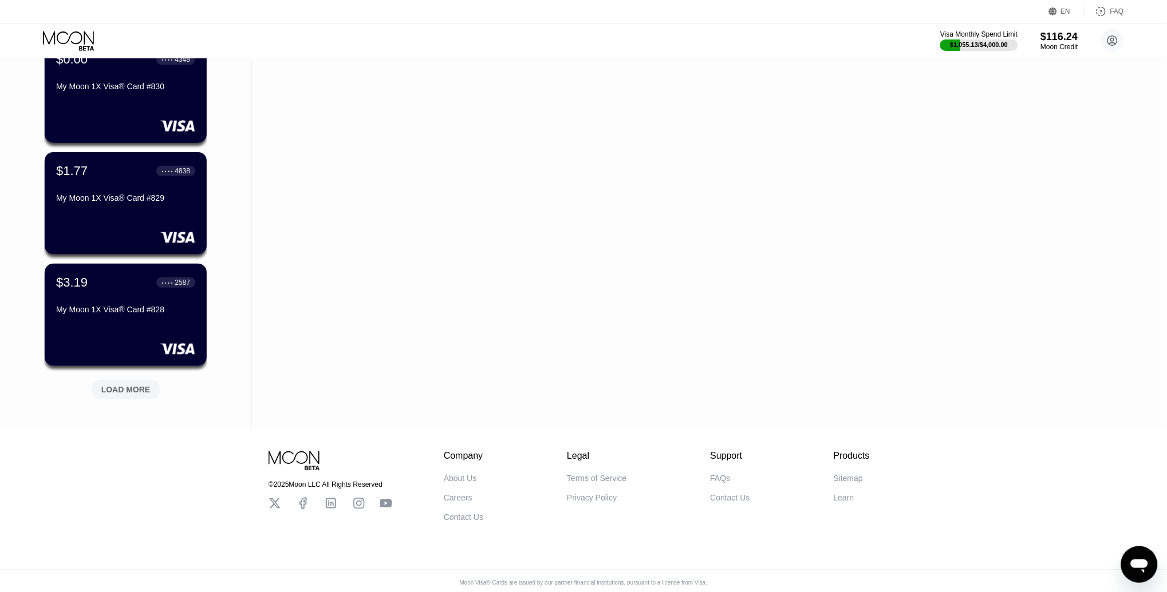
click at [129, 381] on div "LOAD MORE" at bounding box center [126, 389] width 69 height 19
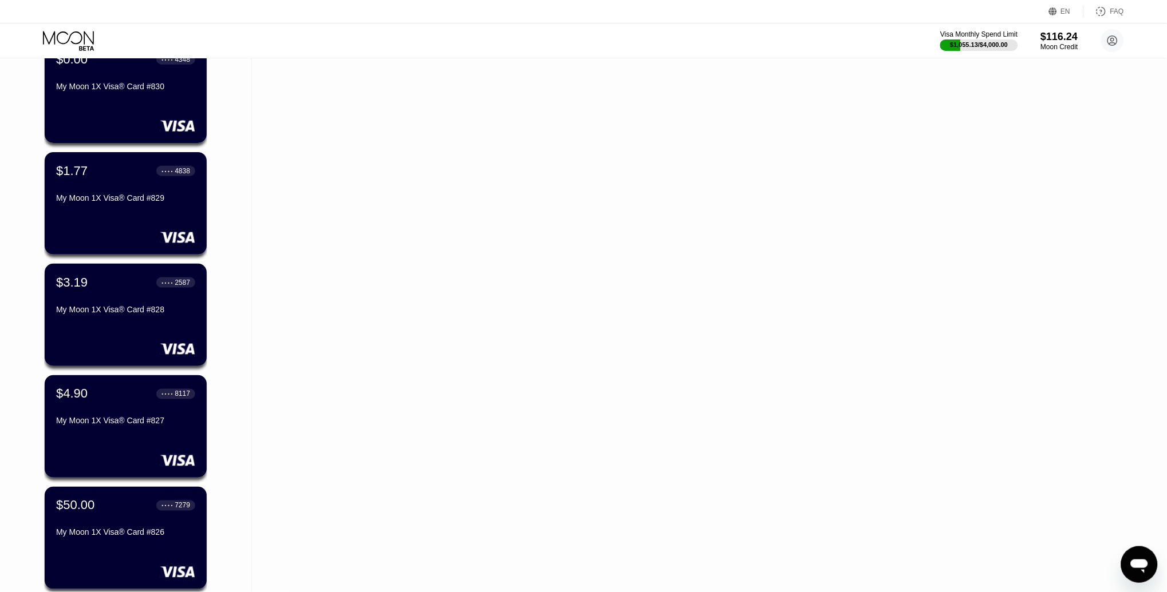
scroll to position [8699, 0]
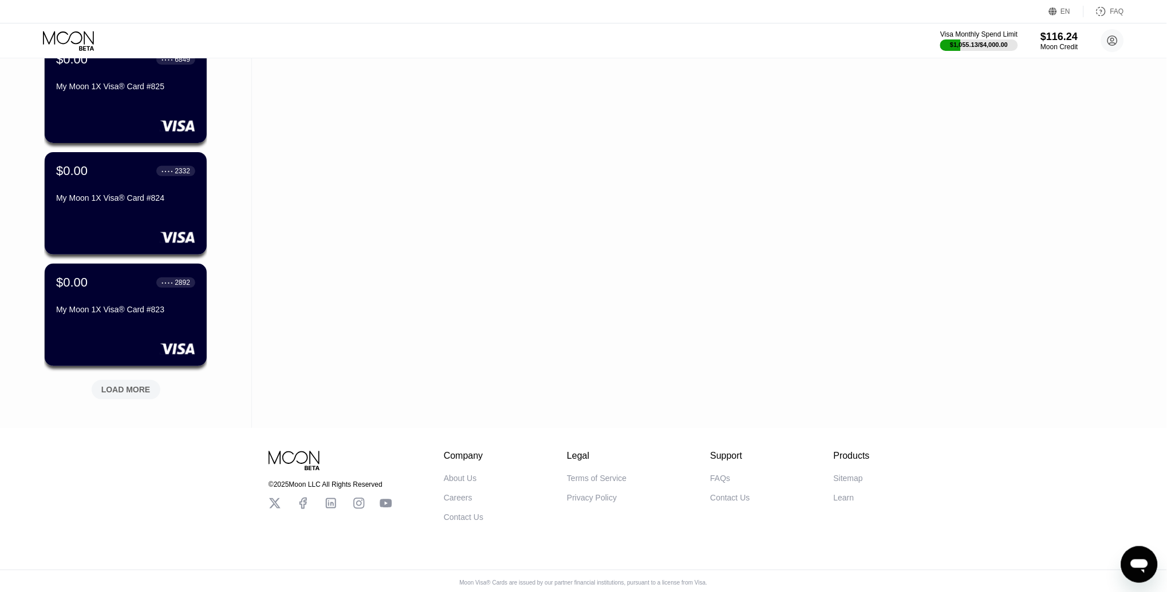
click at [131, 385] on div "LOAD MORE" at bounding box center [125, 390] width 49 height 10
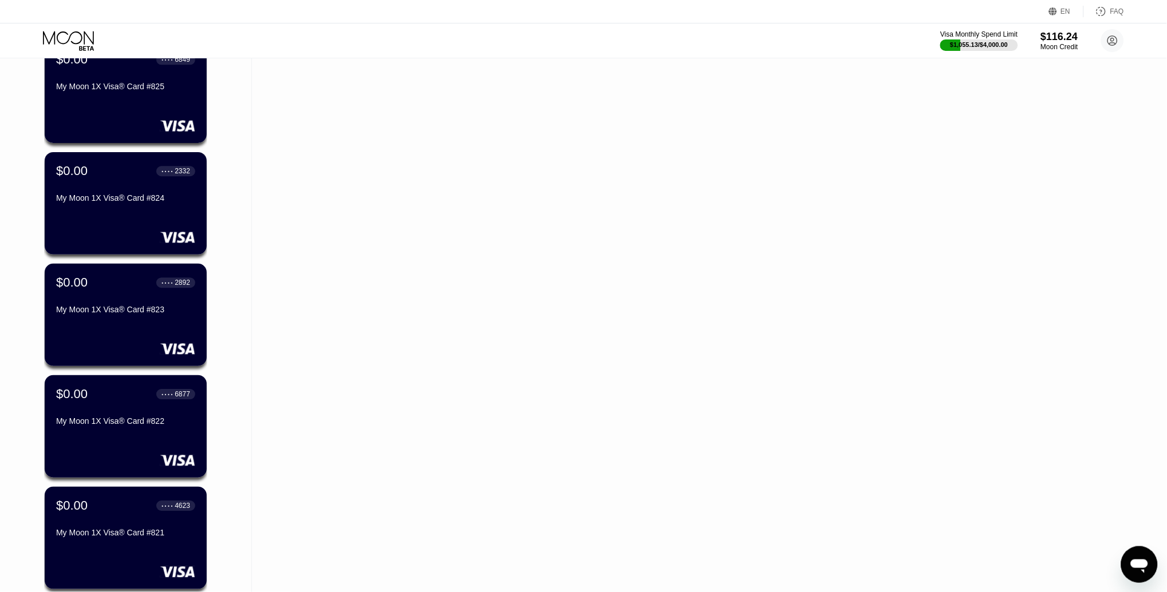
scroll to position [9257, 0]
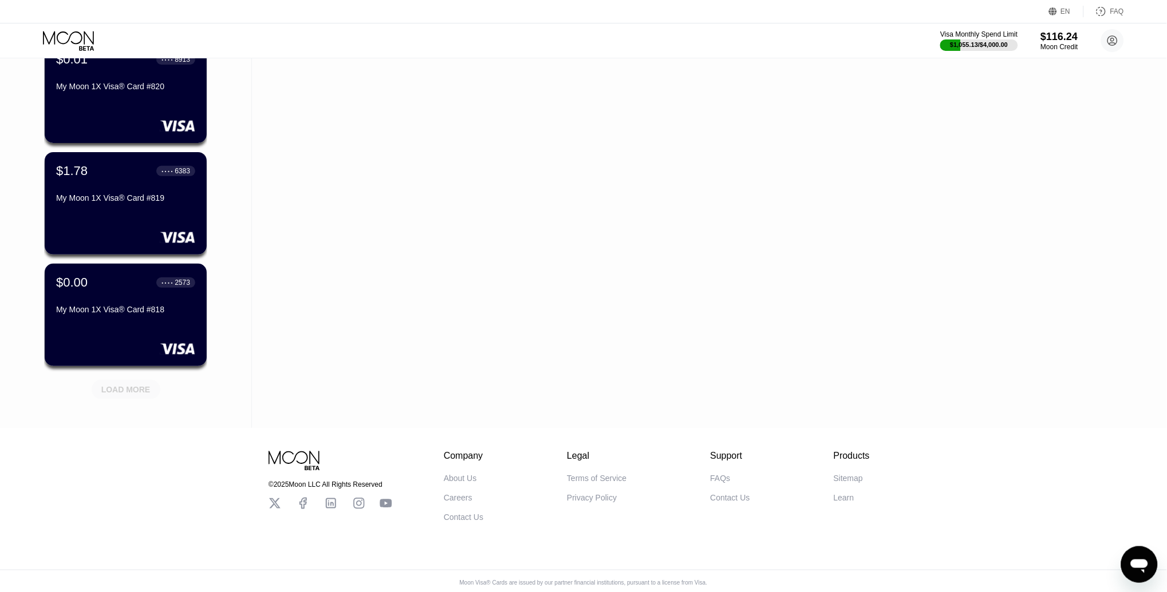
click at [137, 397] on div "LOAD MORE" at bounding box center [126, 389] width 69 height 19
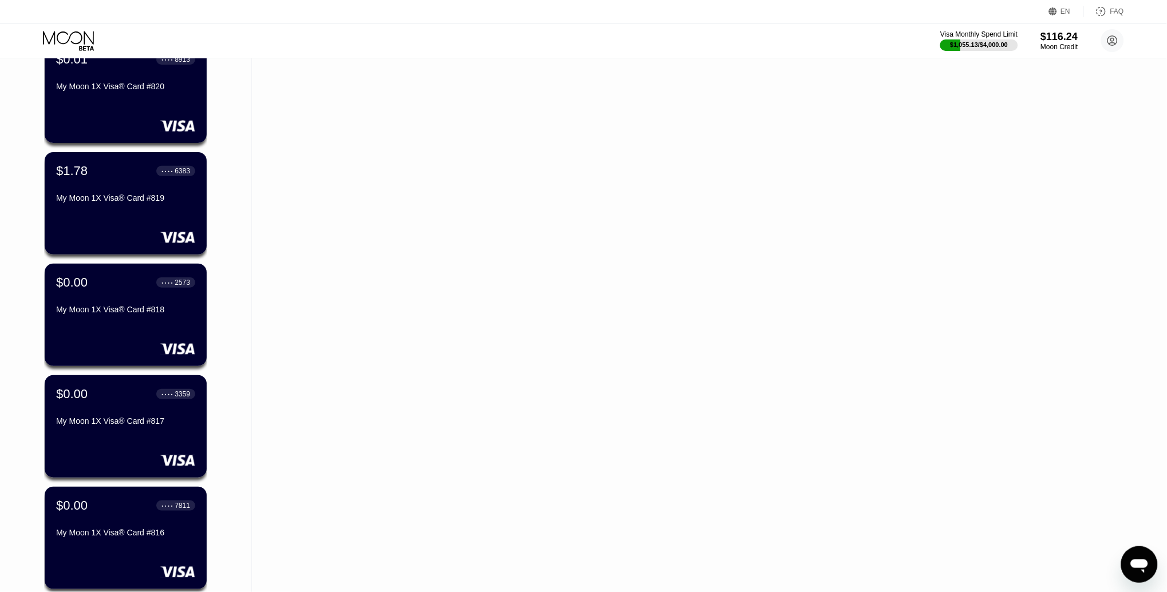
scroll to position [9815, 0]
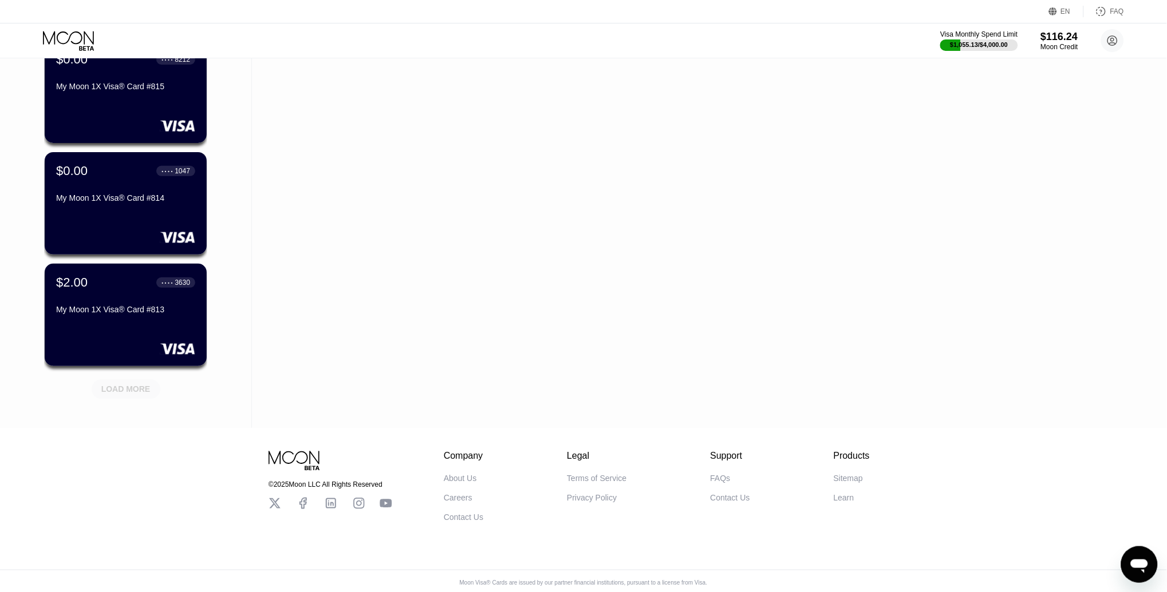
click at [133, 391] on div "LOAD MORE" at bounding box center [125, 390] width 49 height 10
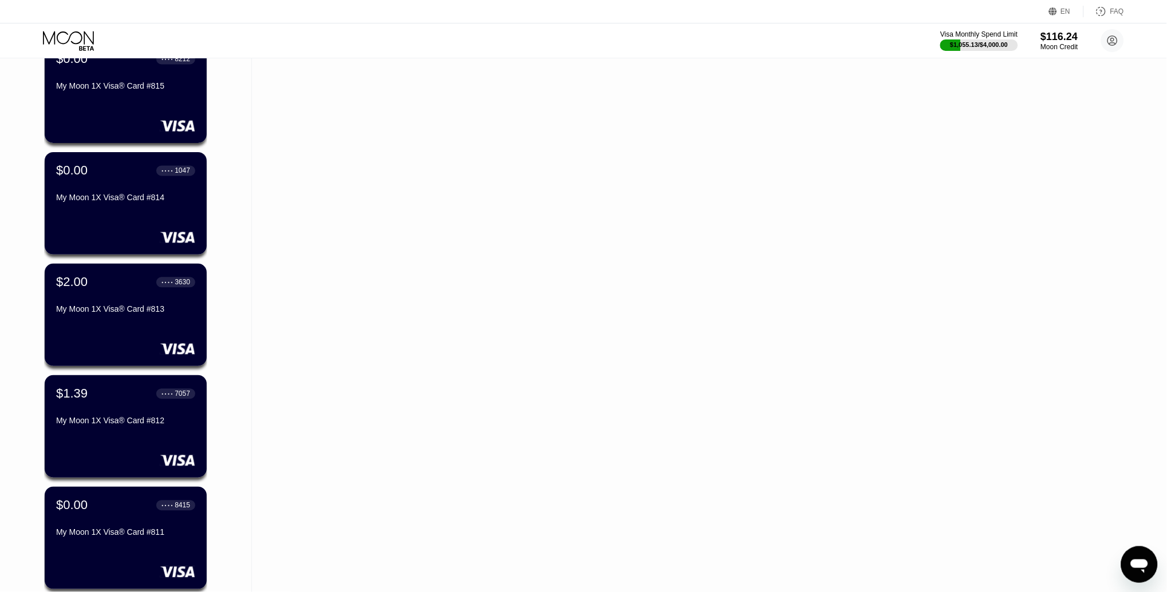
scroll to position [10374, 0]
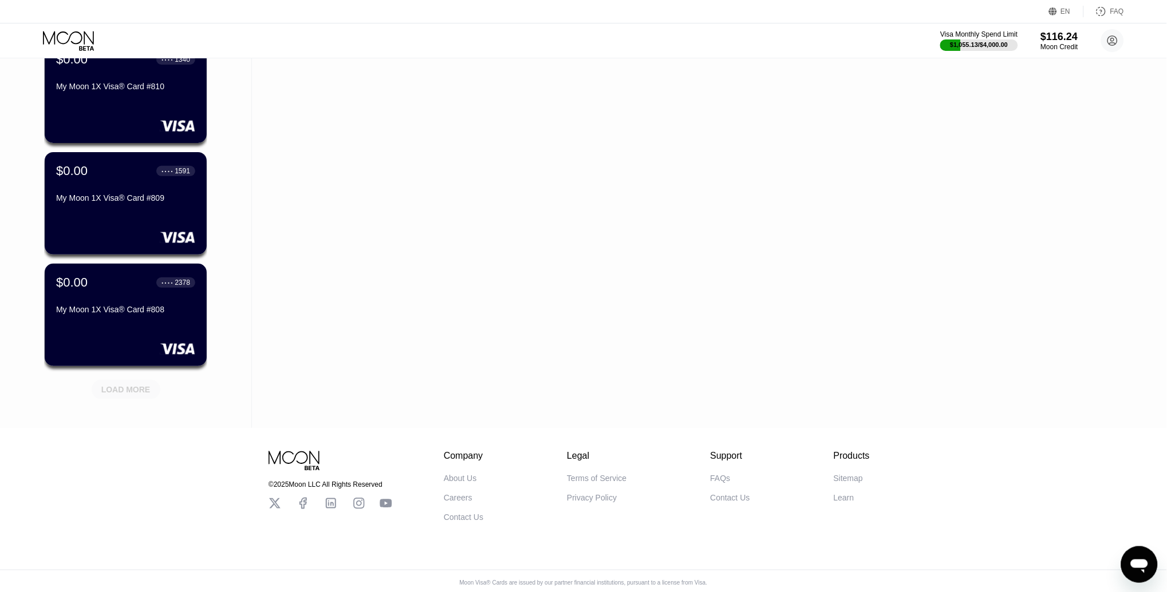
click at [131, 376] on div "LOAD MORE" at bounding box center [126, 388] width 86 height 24
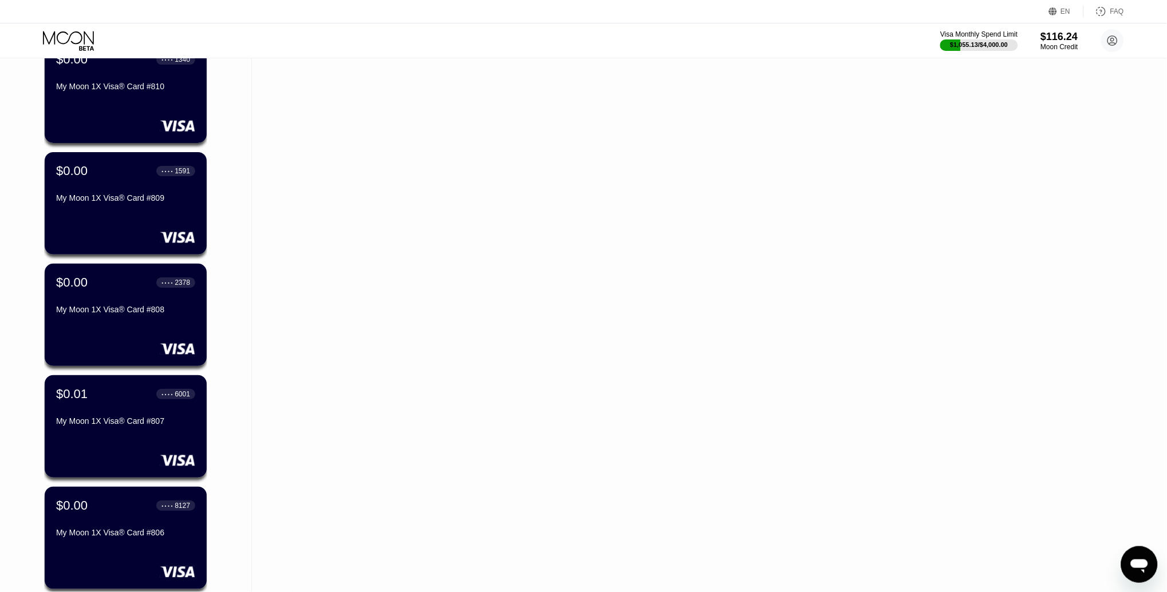
scroll to position [10931, 0]
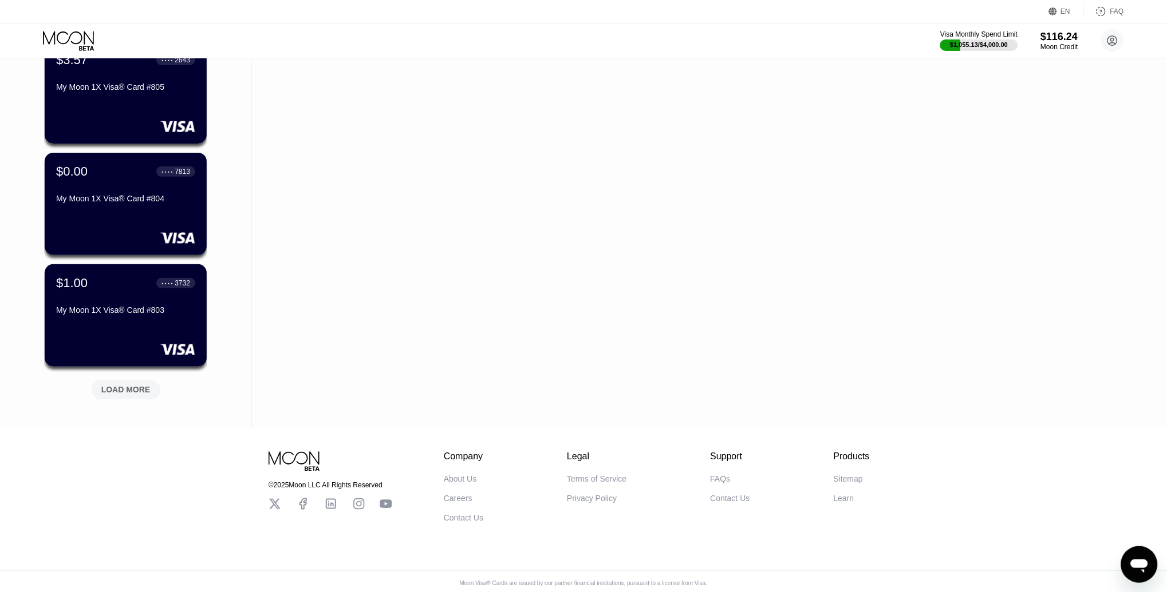
click at [124, 381] on div "LOAD MORE" at bounding box center [126, 390] width 69 height 19
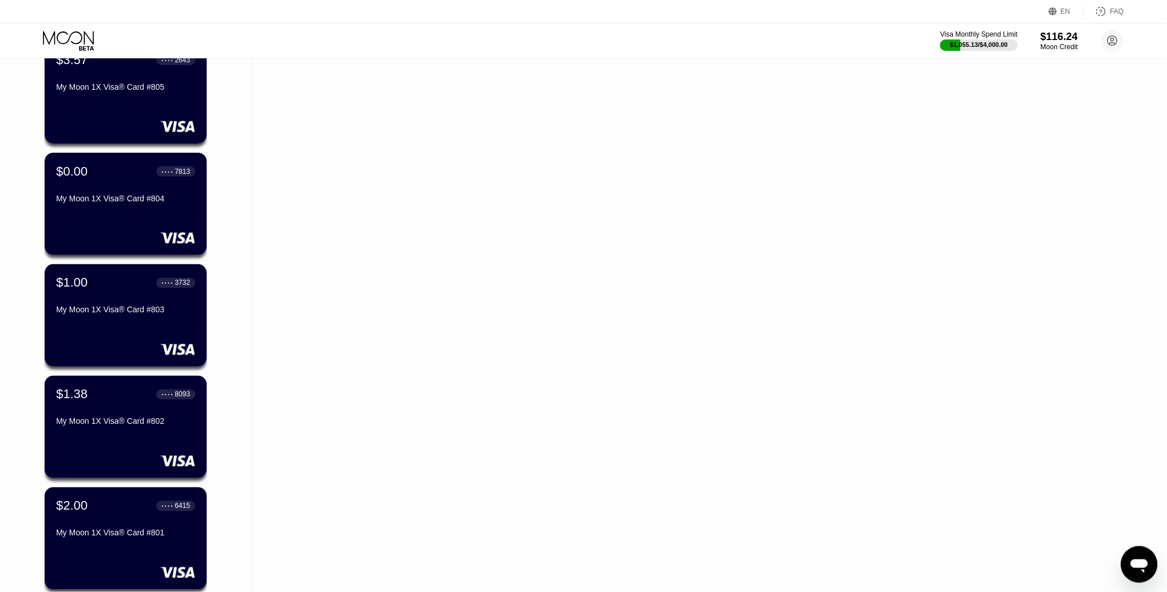
scroll to position [11490, 0]
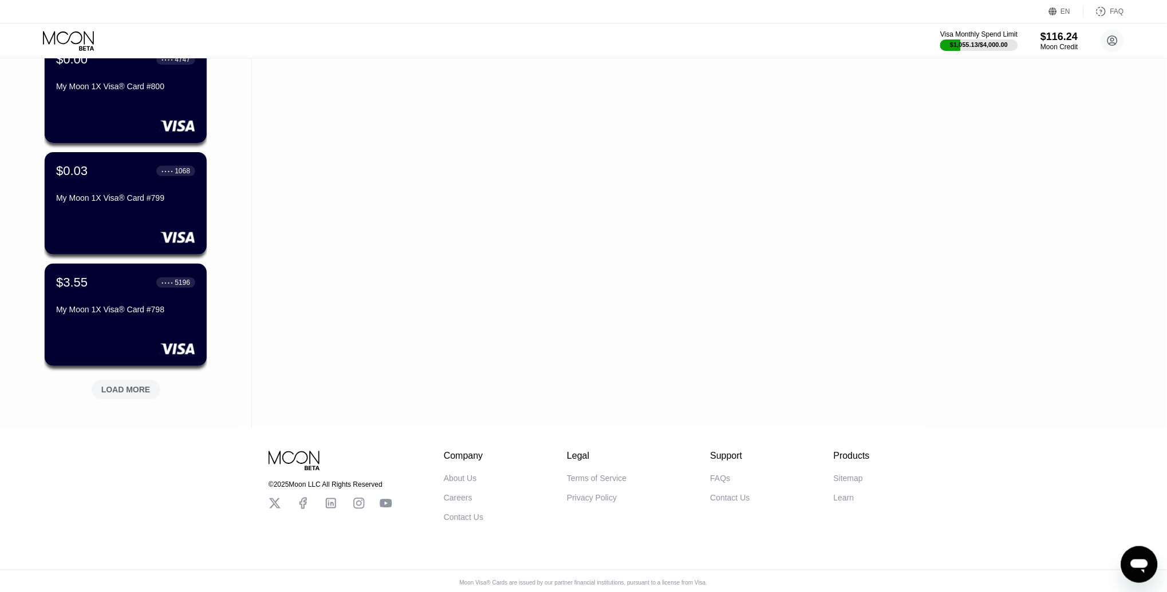
click at [130, 376] on div "LOAD MORE" at bounding box center [126, 388] width 86 height 24
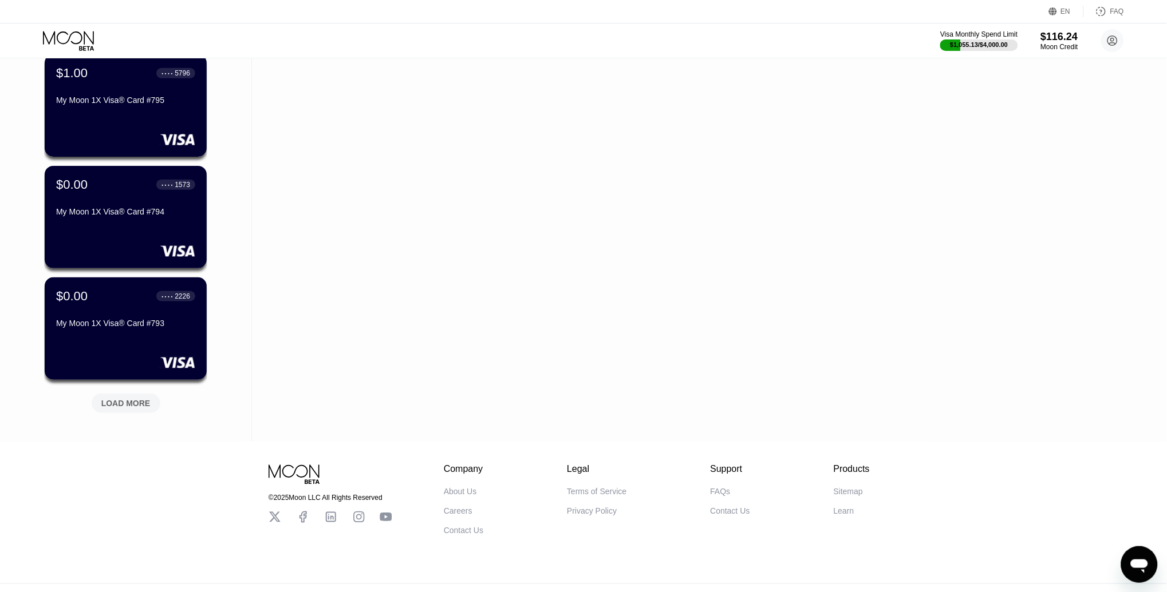
click at [134, 401] on div "LOAD MORE" at bounding box center [125, 403] width 49 height 10
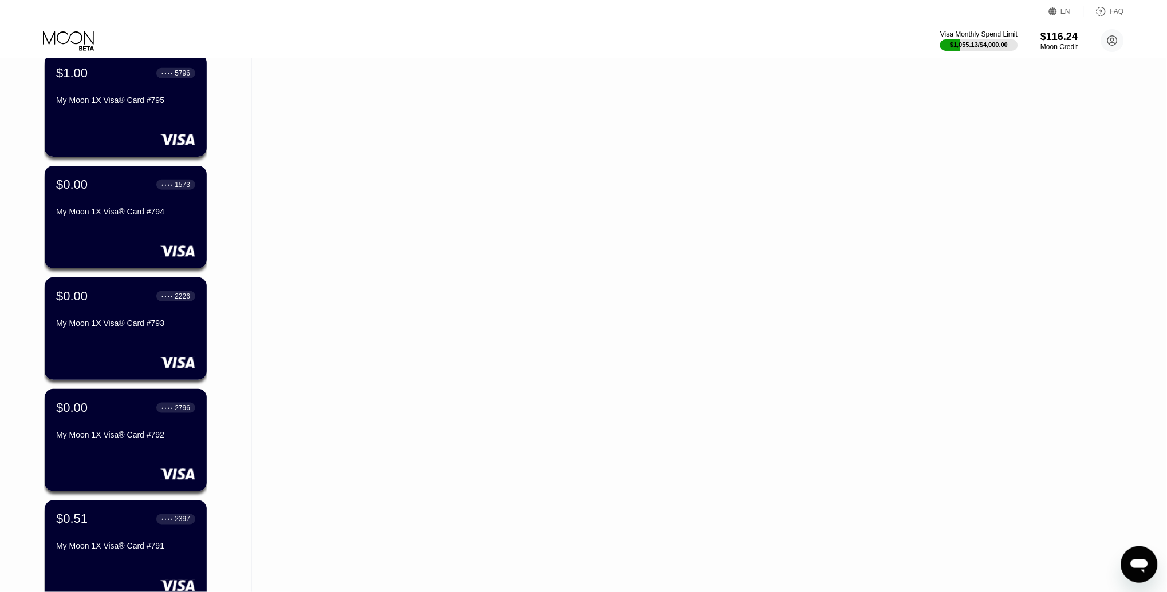
scroll to position [12606, 0]
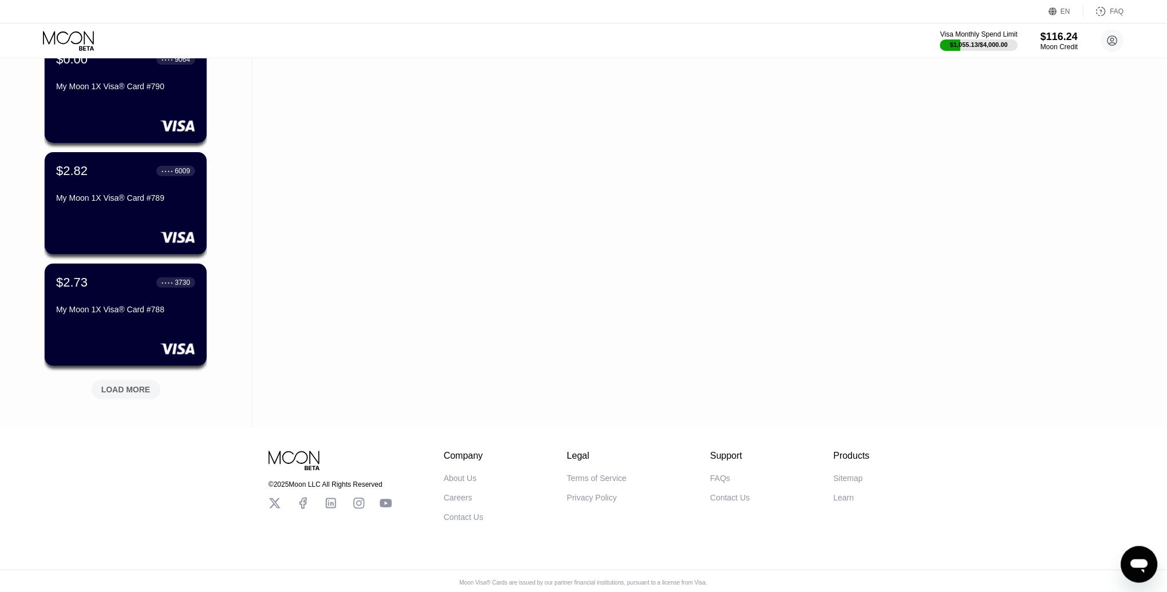
click at [114, 385] on div "LOAD MORE" at bounding box center [125, 390] width 49 height 10
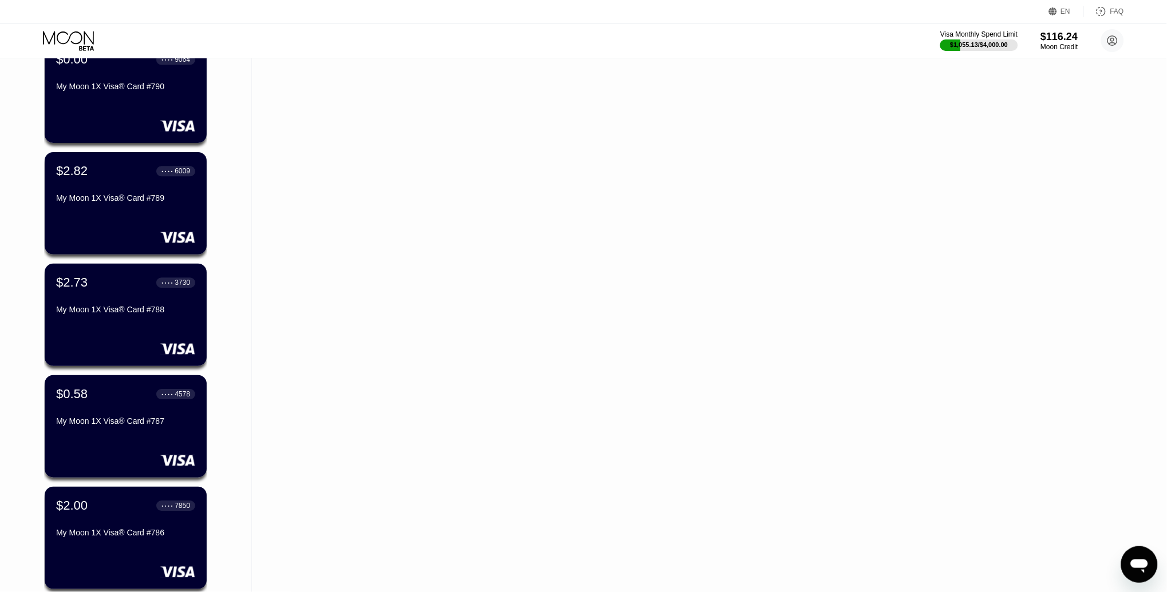
scroll to position [13164, 0]
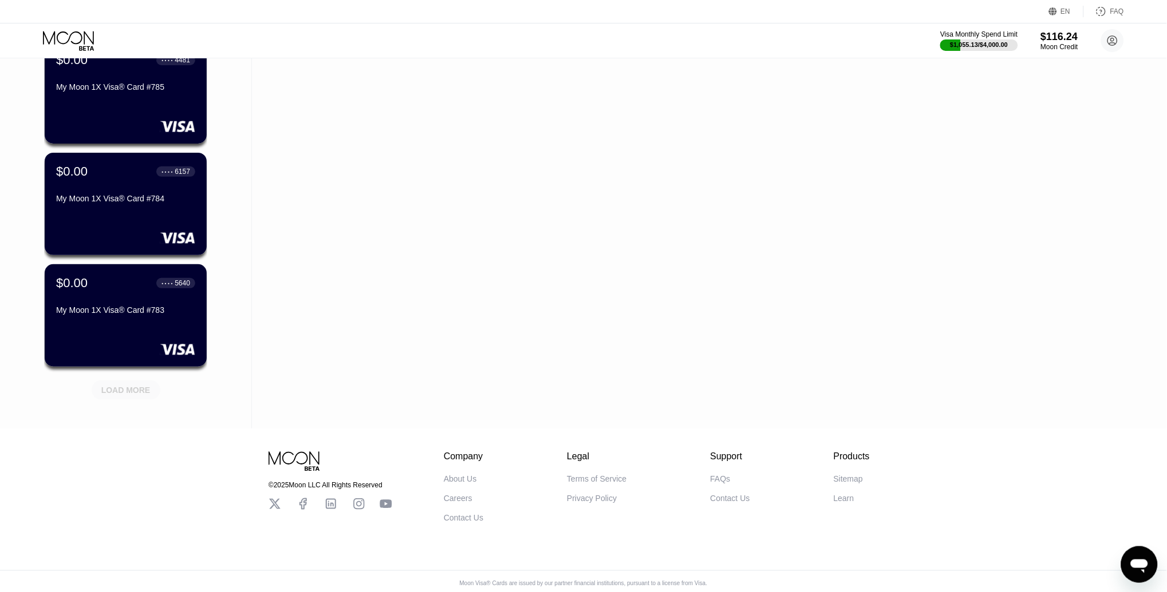
click at [127, 381] on div "LOAD MORE" at bounding box center [126, 390] width 69 height 19
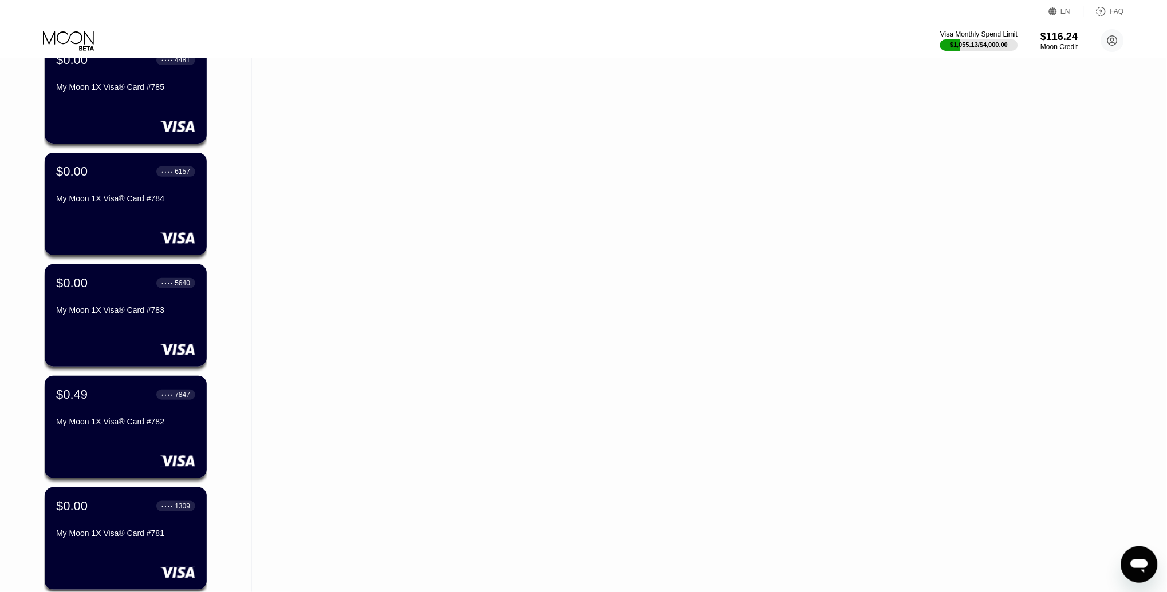
scroll to position [13723, 0]
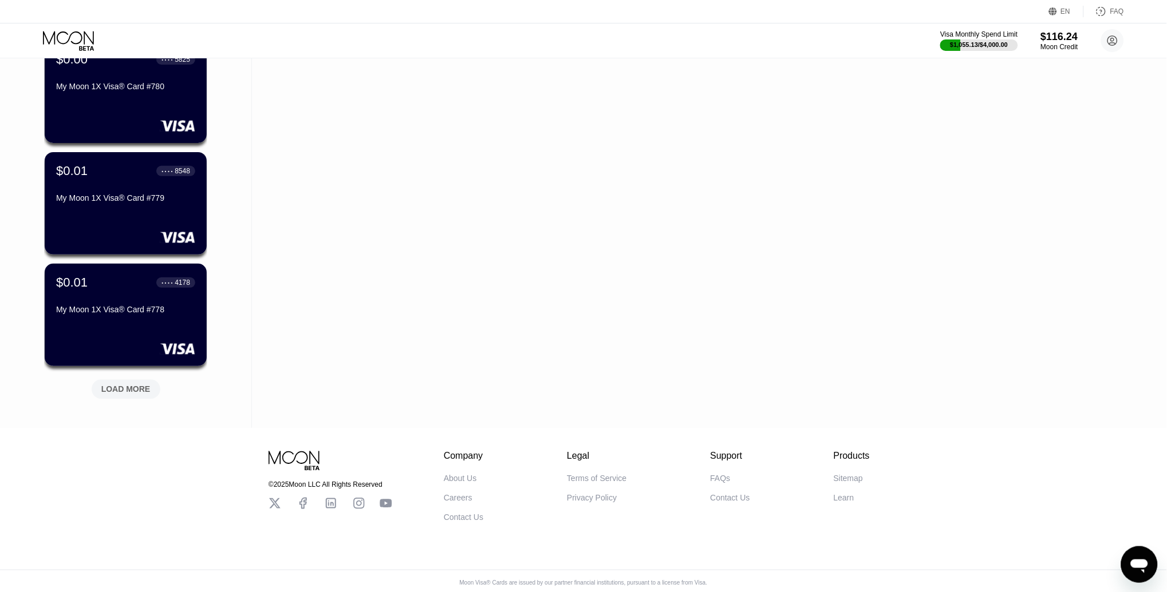
click at [124, 386] on div "LOAD MORE" at bounding box center [125, 390] width 49 height 10
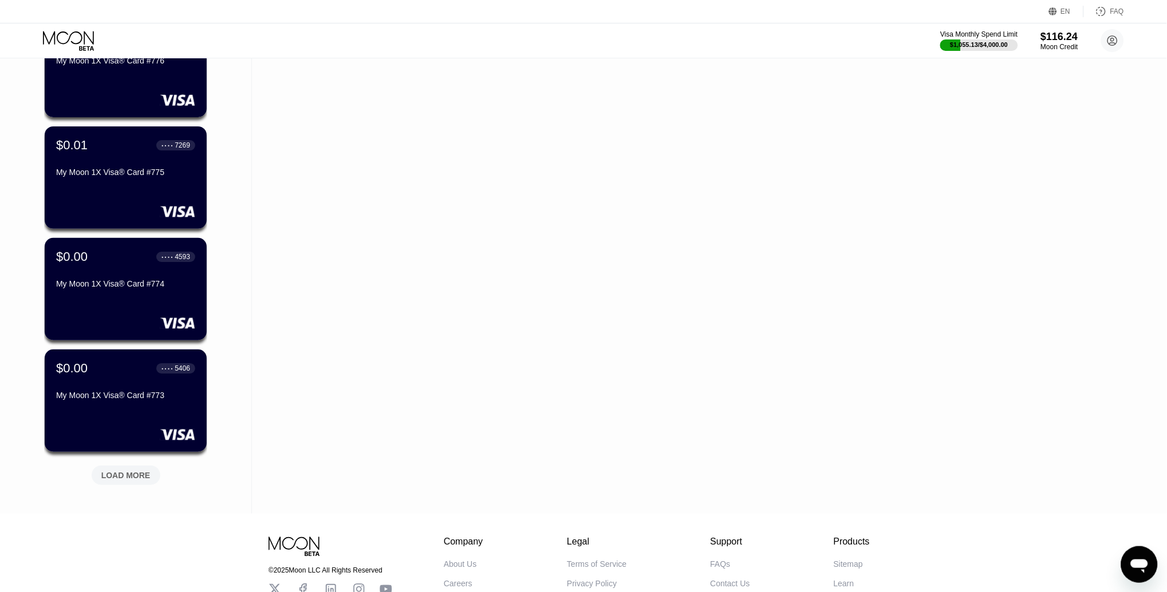
scroll to position [14280, 0]
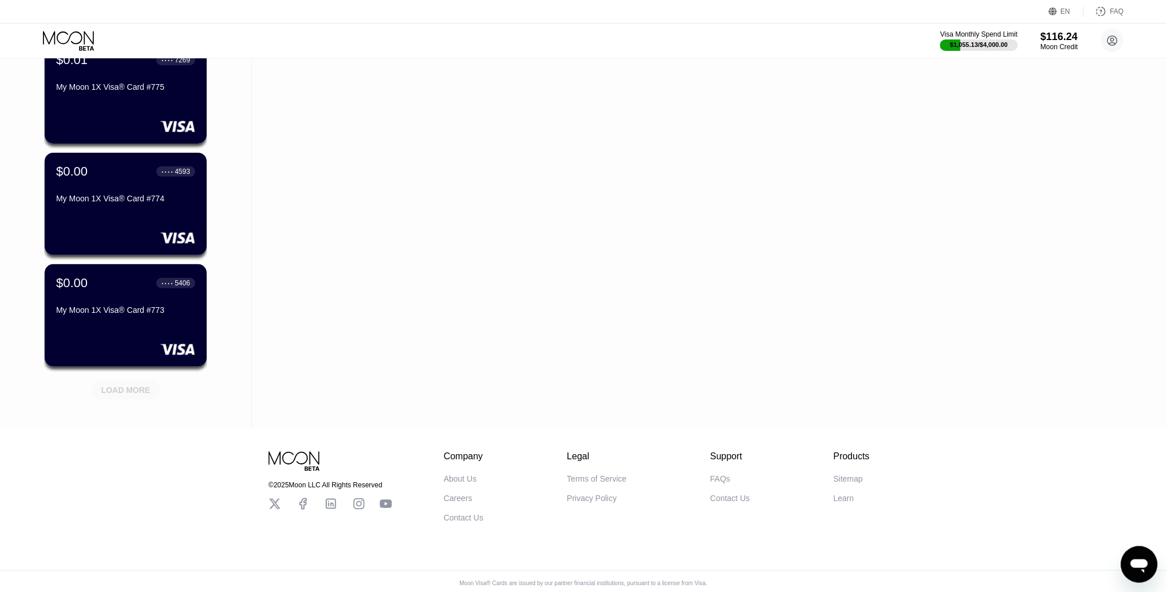
click at [132, 392] on div "LOAD MORE" at bounding box center [125, 390] width 49 height 10
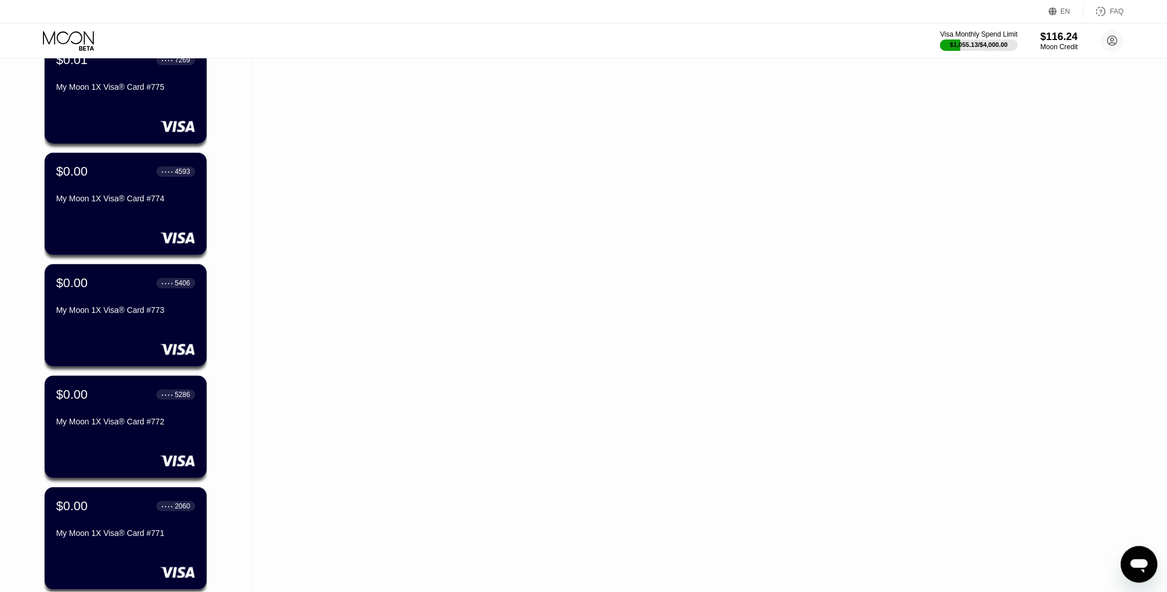
scroll to position [14838, 0]
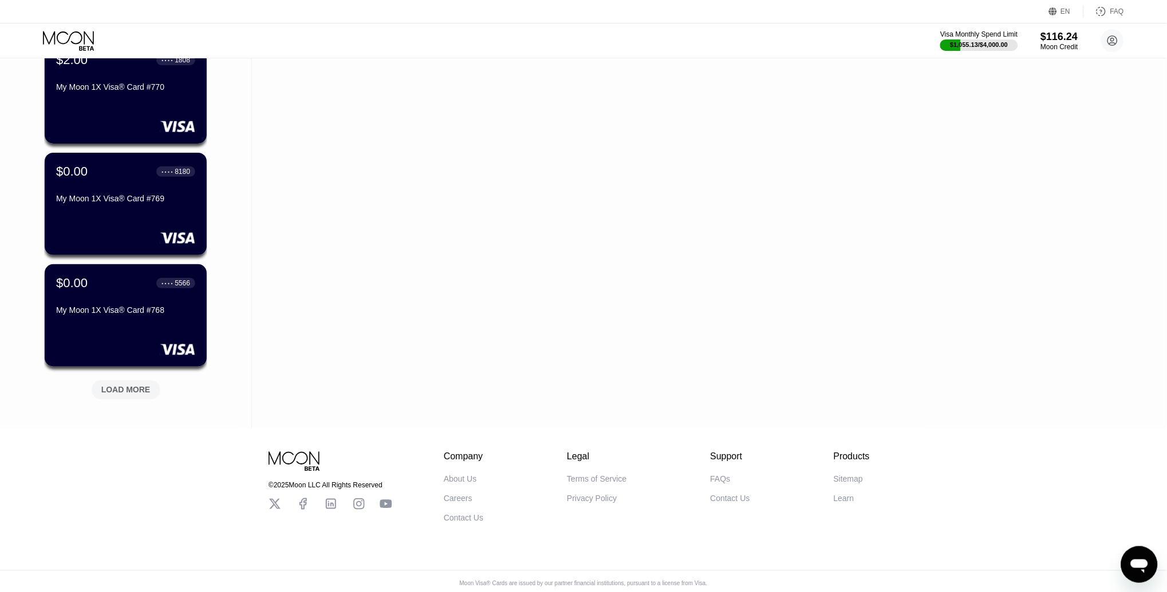
click at [124, 385] on div "LOAD MORE" at bounding box center [125, 390] width 49 height 10
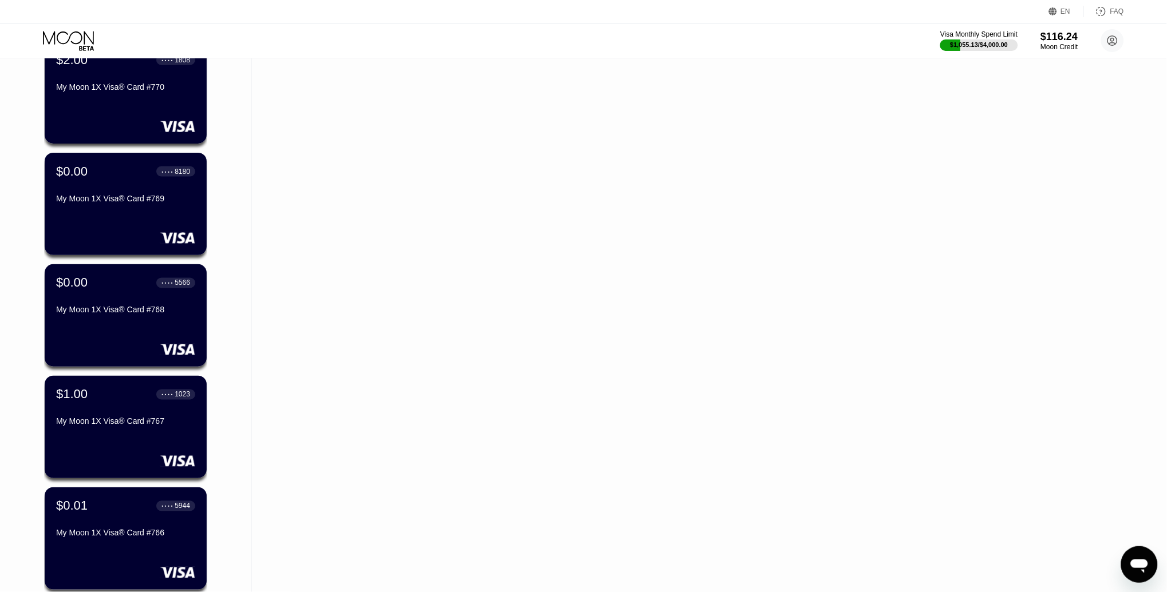
scroll to position [15396, 0]
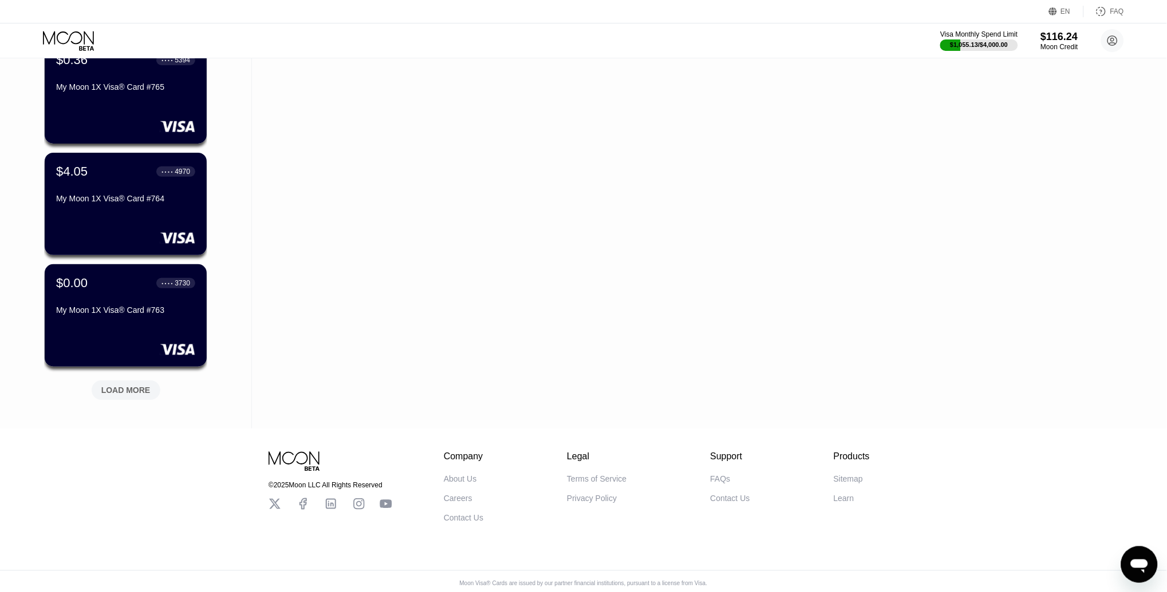
click at [132, 385] on div "LOAD MORE" at bounding box center [125, 390] width 49 height 10
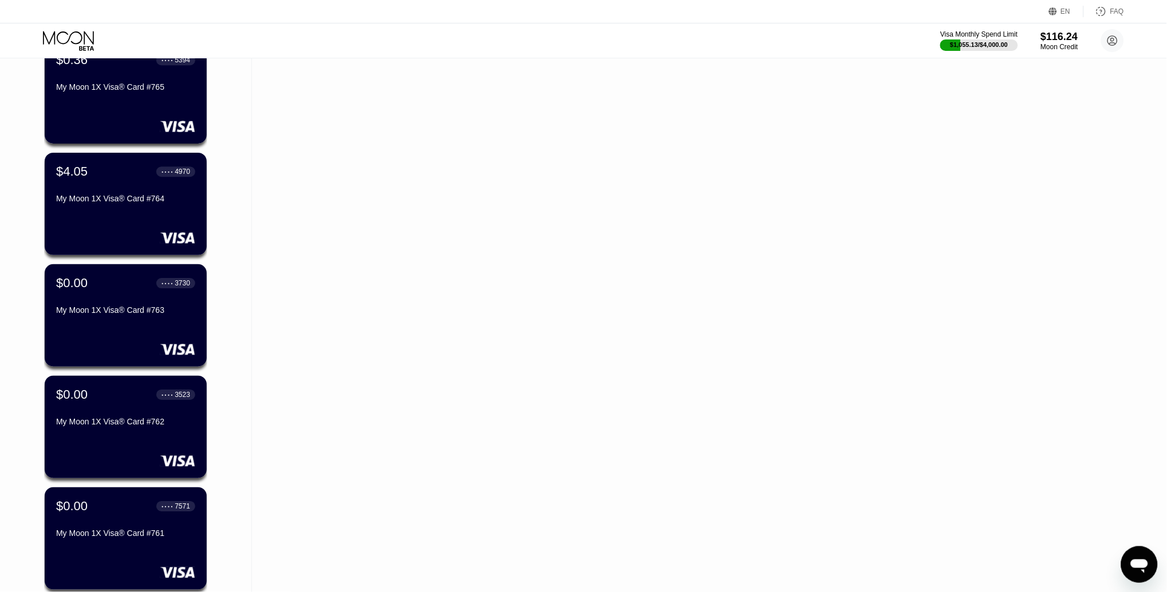
scroll to position [15955, 0]
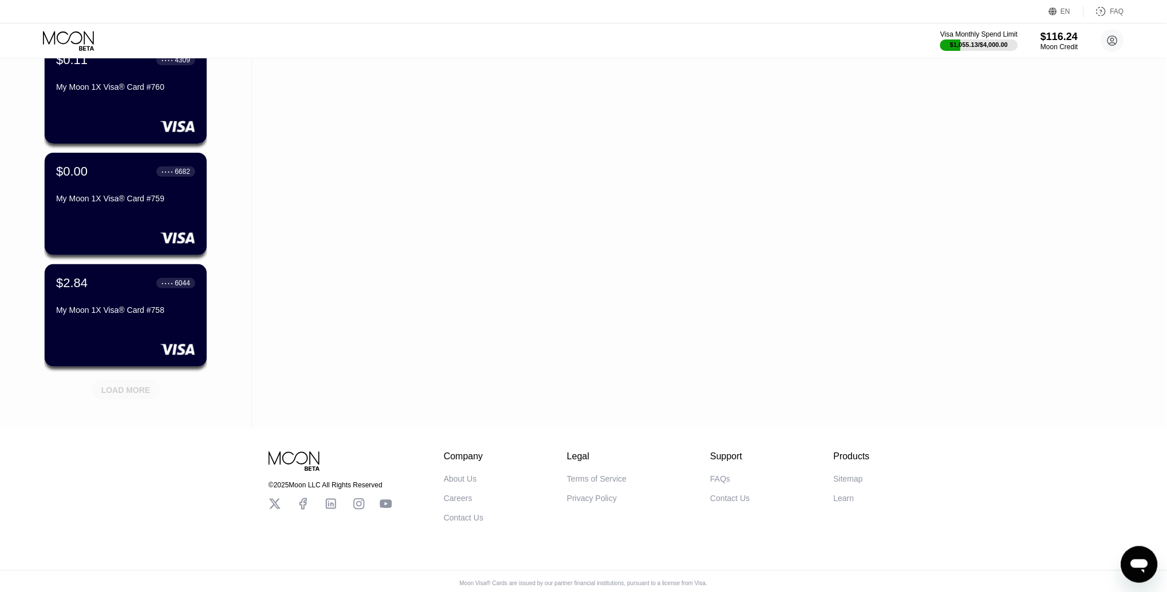
click at [124, 385] on div "LOAD MORE" at bounding box center [125, 390] width 49 height 10
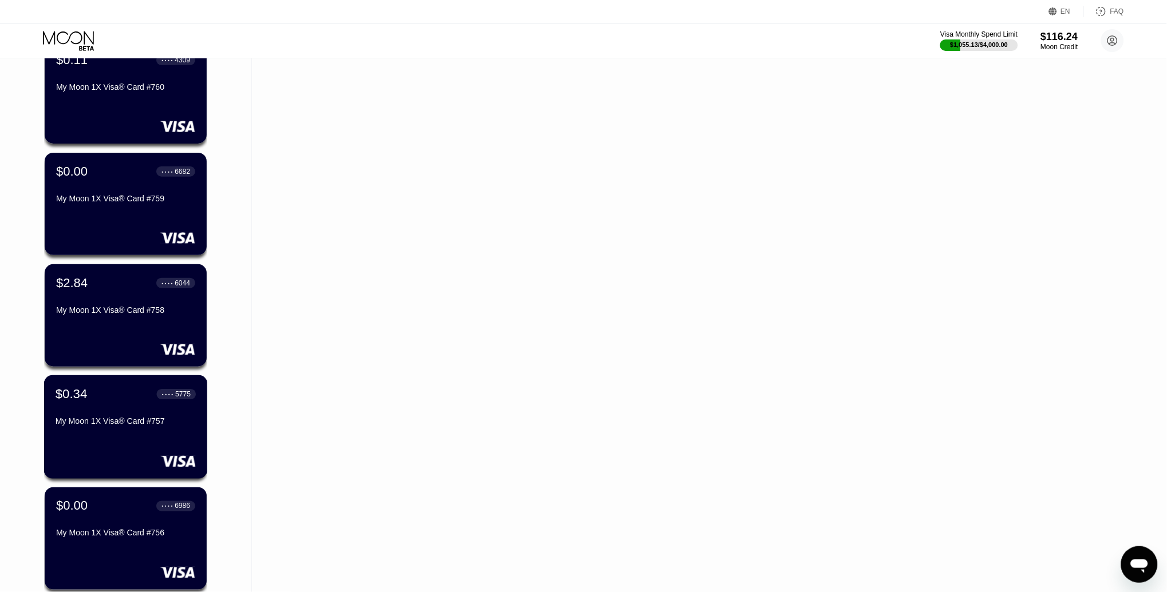
scroll to position [16486, 0]
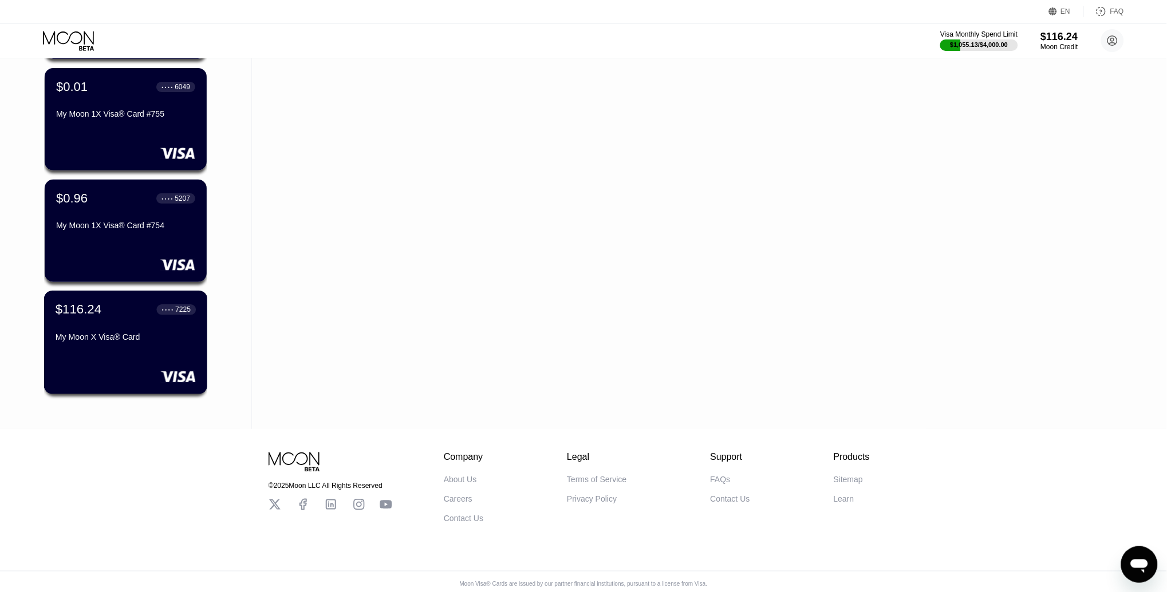
click at [123, 320] on div "$116.24 ● ● ● ● 7225 My Moon X Visa® Card" at bounding box center [126, 324] width 140 height 44
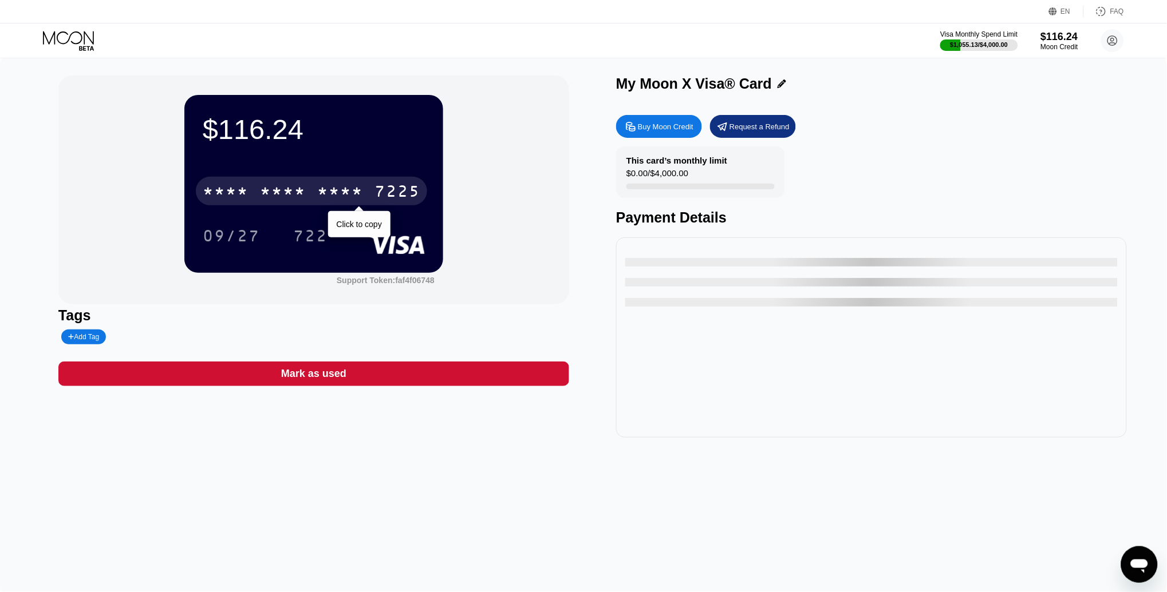
click at [361, 192] on div "* * * *" at bounding box center [340, 193] width 46 height 18
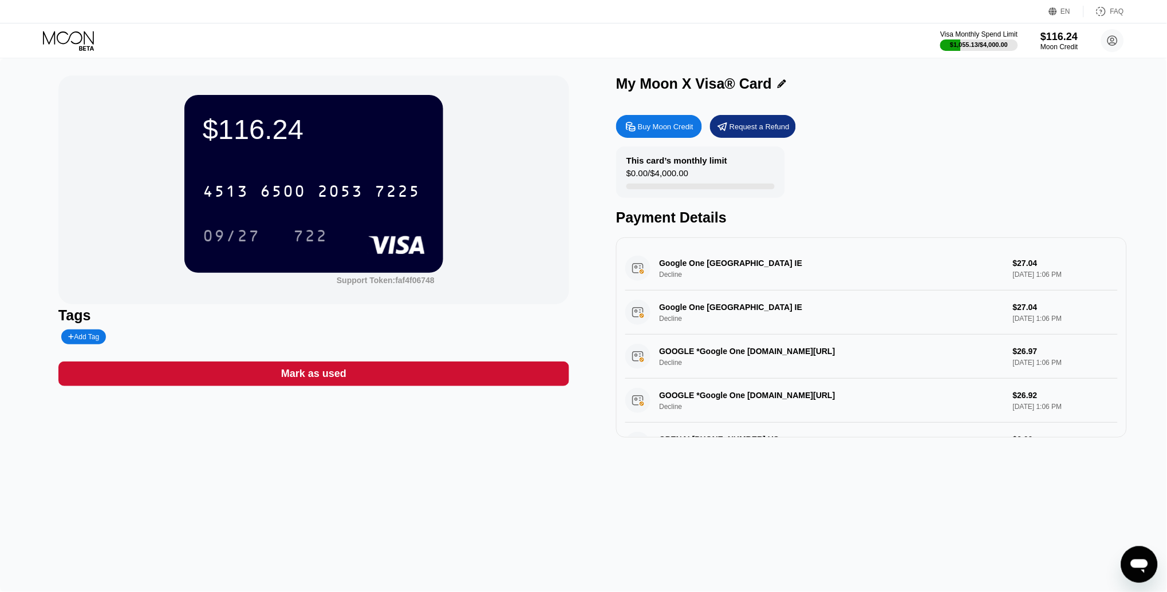
click at [78, 32] on icon at bounding box center [68, 37] width 51 height 13
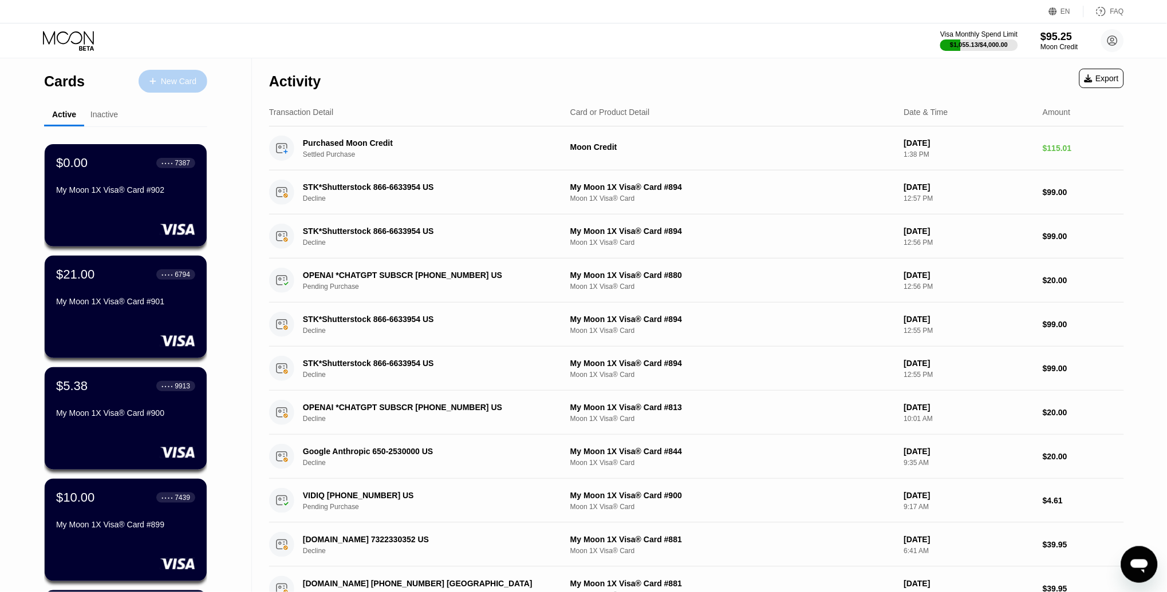
click at [175, 79] on div "New Card" at bounding box center [178, 82] width 35 height 10
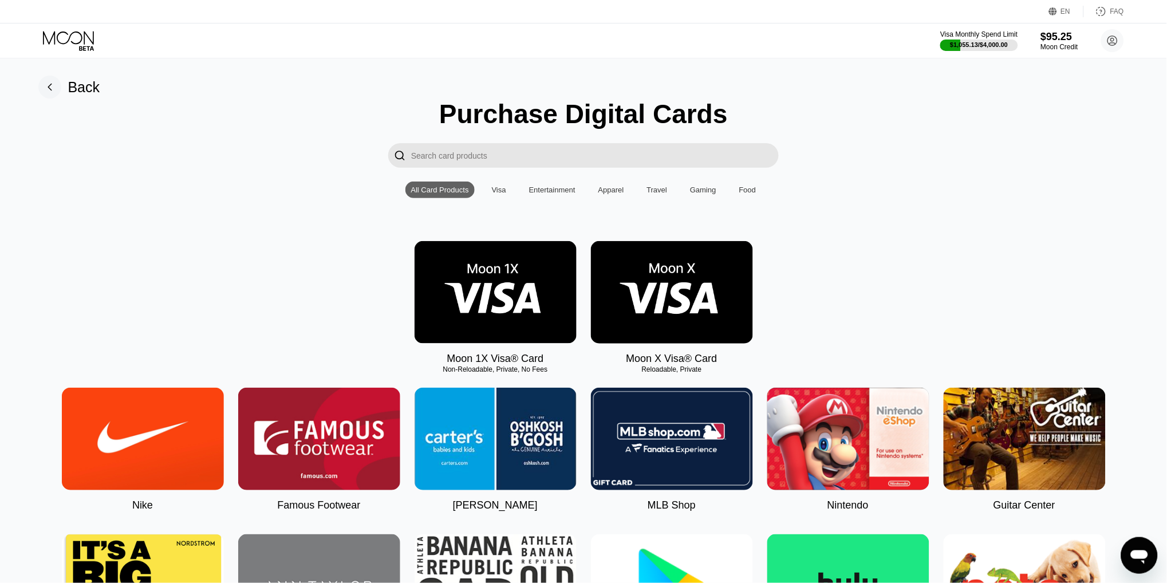
click at [477, 267] on img at bounding box center [495, 292] width 162 height 102
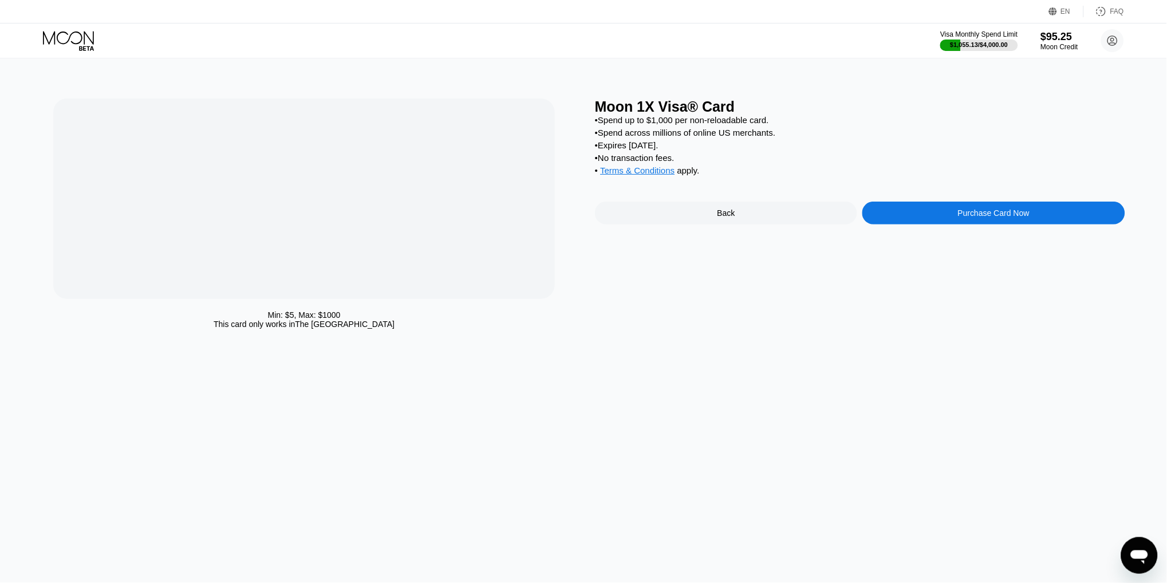
click at [958, 206] on div "Purchase Card Now" at bounding box center [993, 213] width 262 height 23
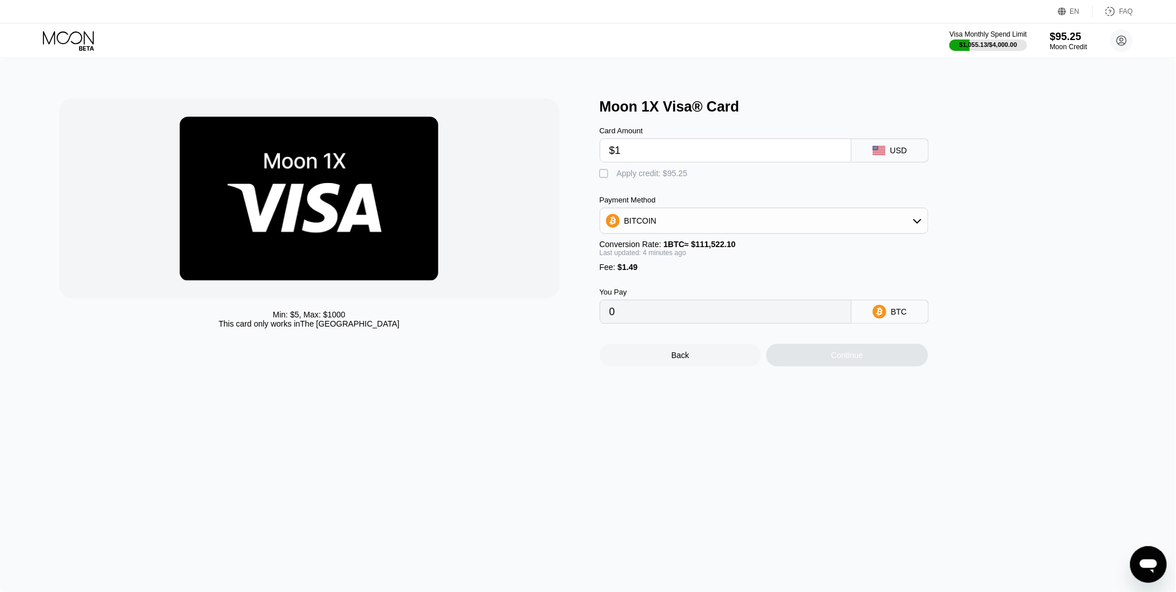
type input "$10"
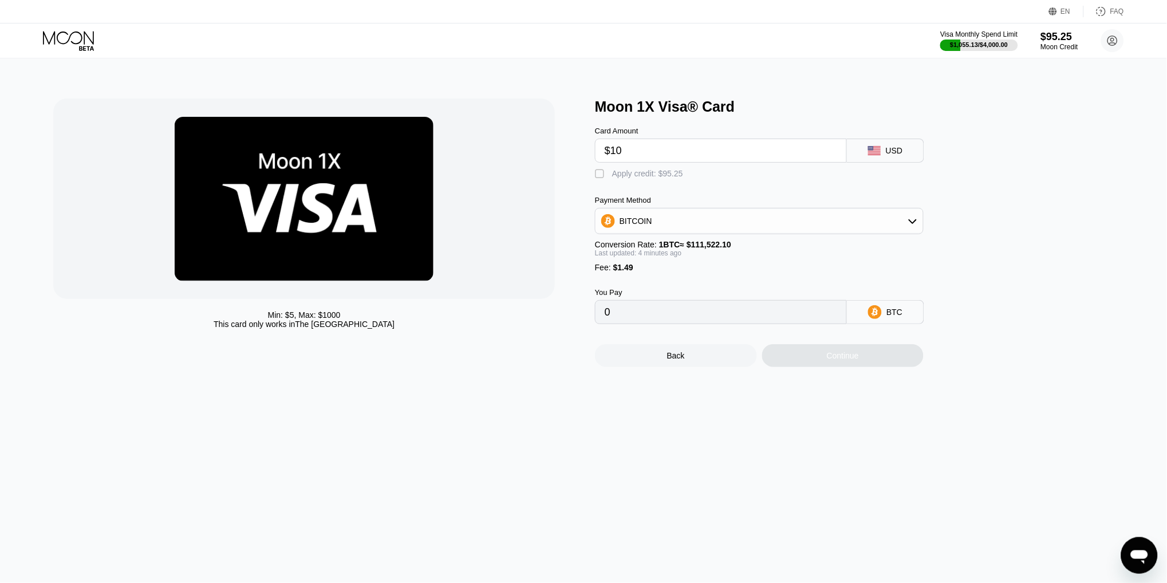
click at [601, 174] on div "" at bounding box center [600, 173] width 11 height 11
click at [852, 352] on div "Continue" at bounding box center [843, 355] width 32 height 9
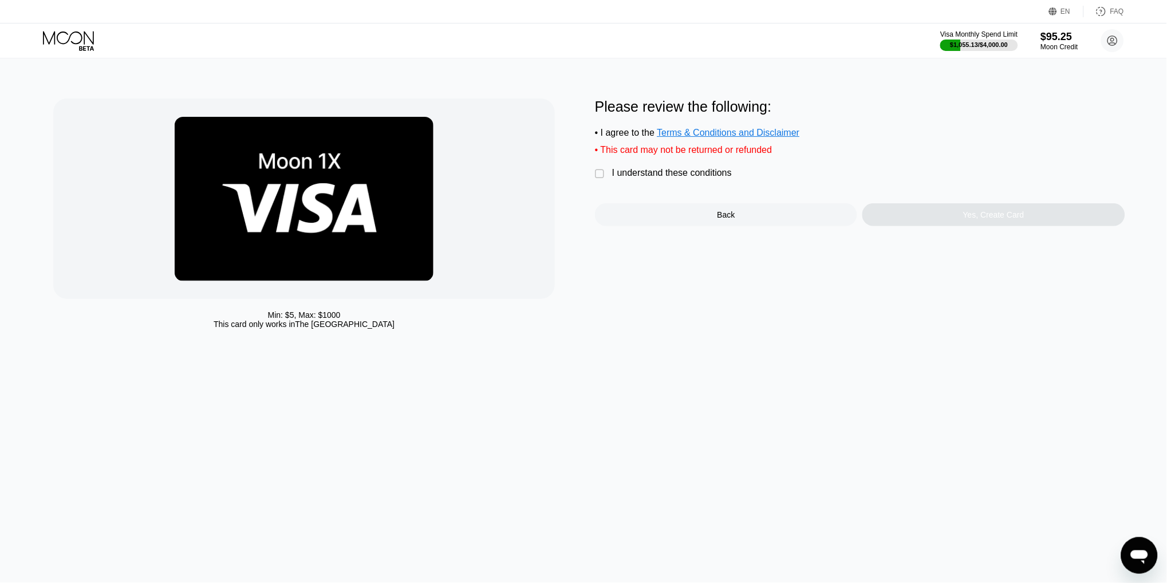
click at [668, 175] on div "I understand these conditions" at bounding box center [672, 173] width 120 height 10
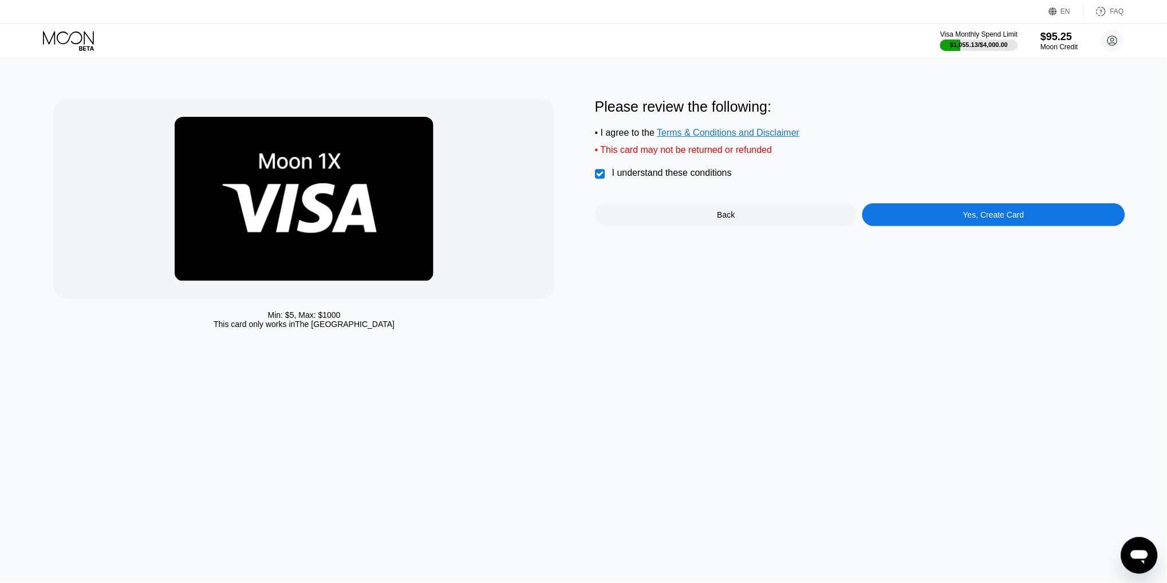
click at [1015, 213] on div "Yes, Create Card" at bounding box center [993, 214] width 61 height 9
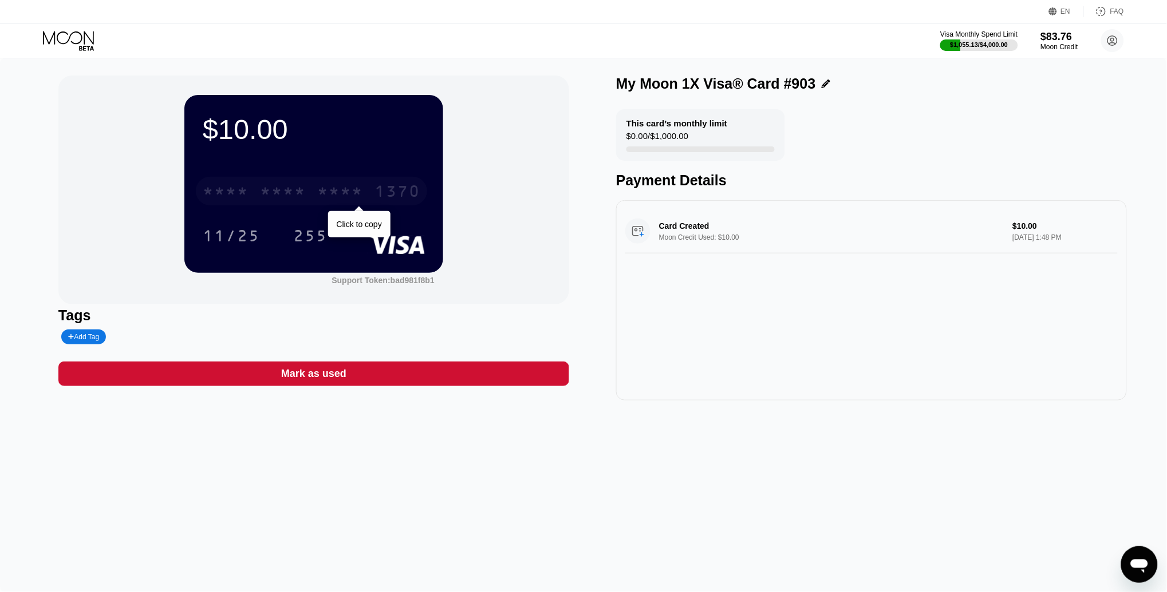
click at [309, 196] on div "* * * * * * * * * * * * 1370" at bounding box center [311, 191] width 231 height 29
